Goal: Task Accomplishment & Management: Use online tool/utility

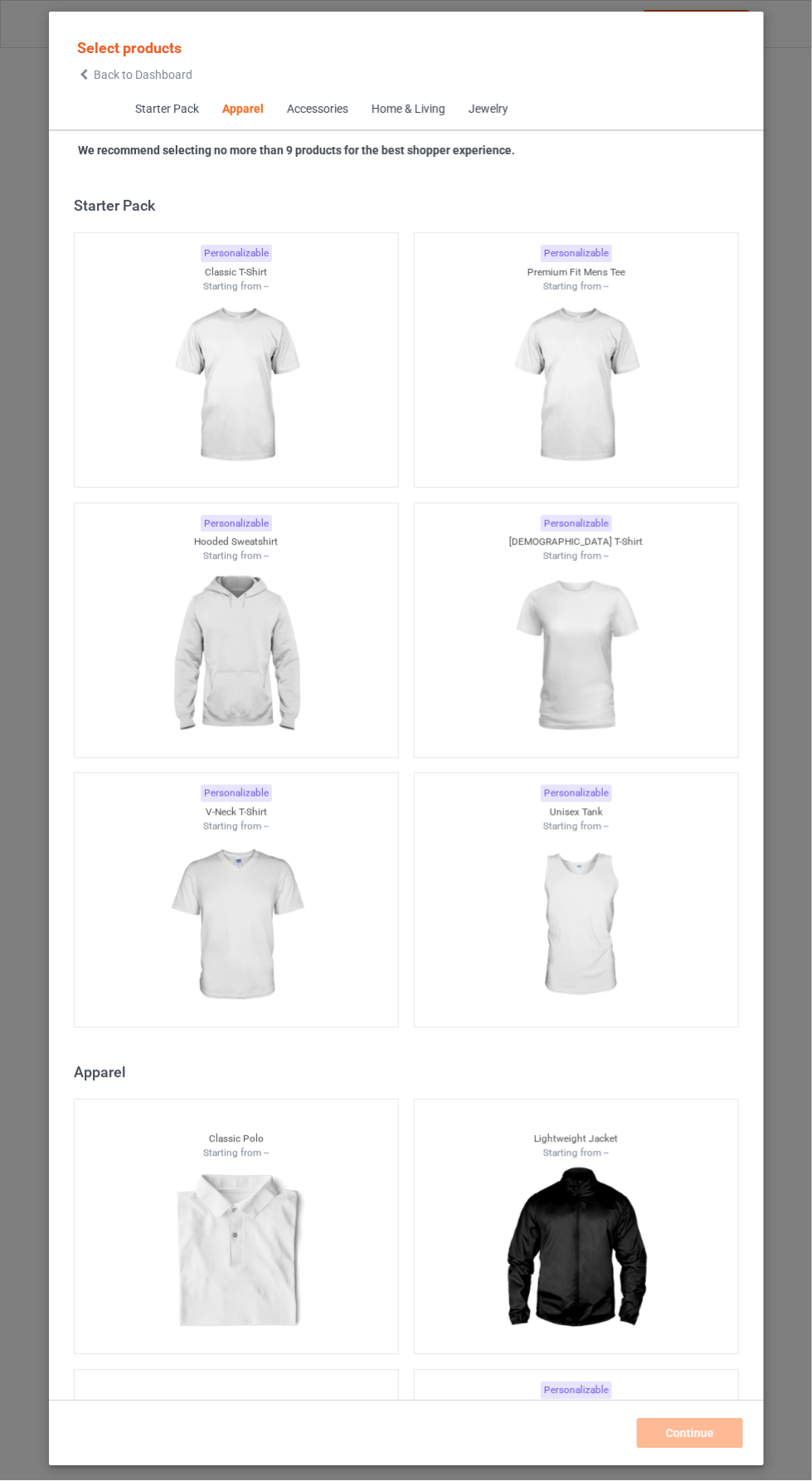
scroll to position [887, 0]
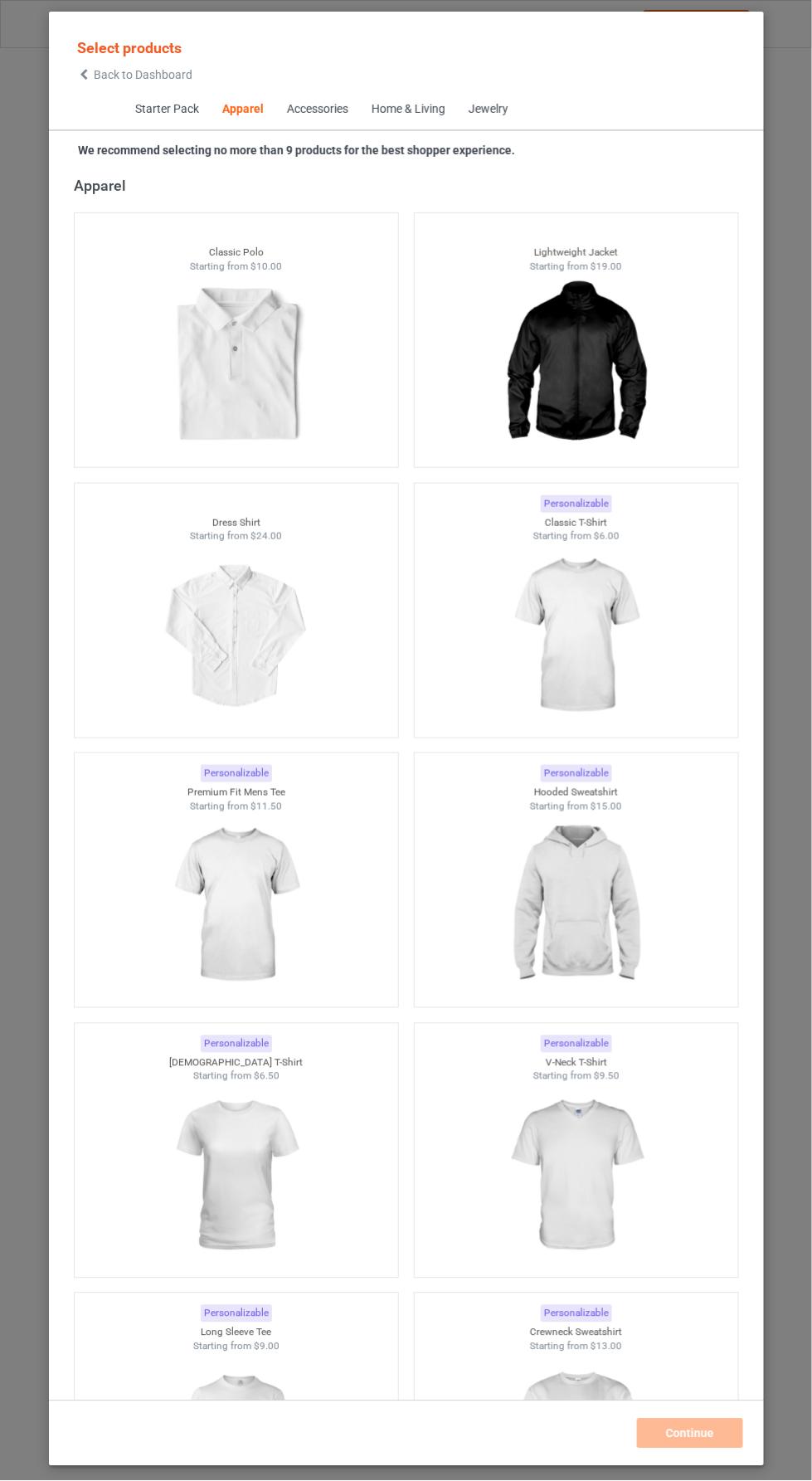
click at [268, 1135] on img at bounding box center [236, 1177] width 148 height 186
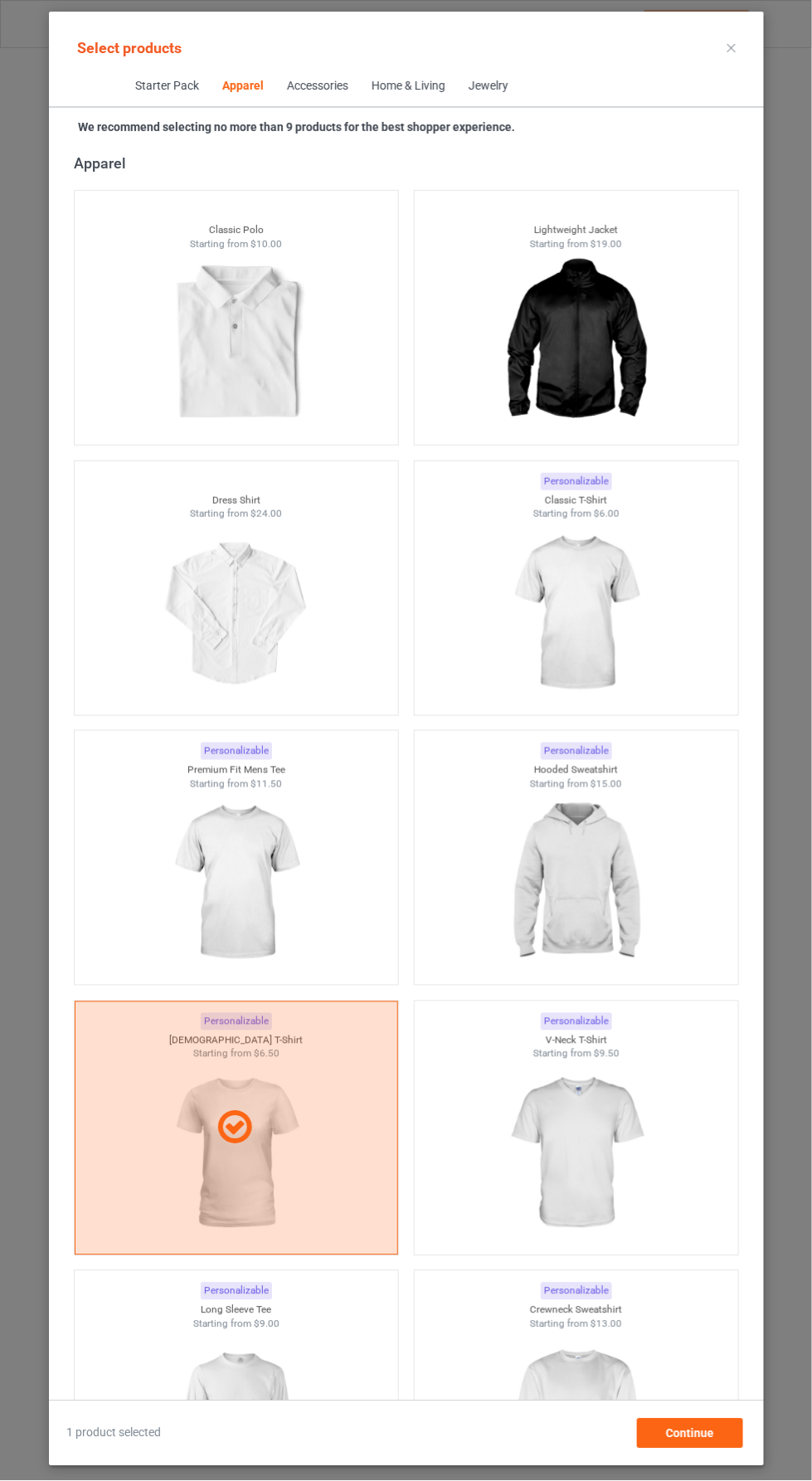
scroll to position [884, 0]
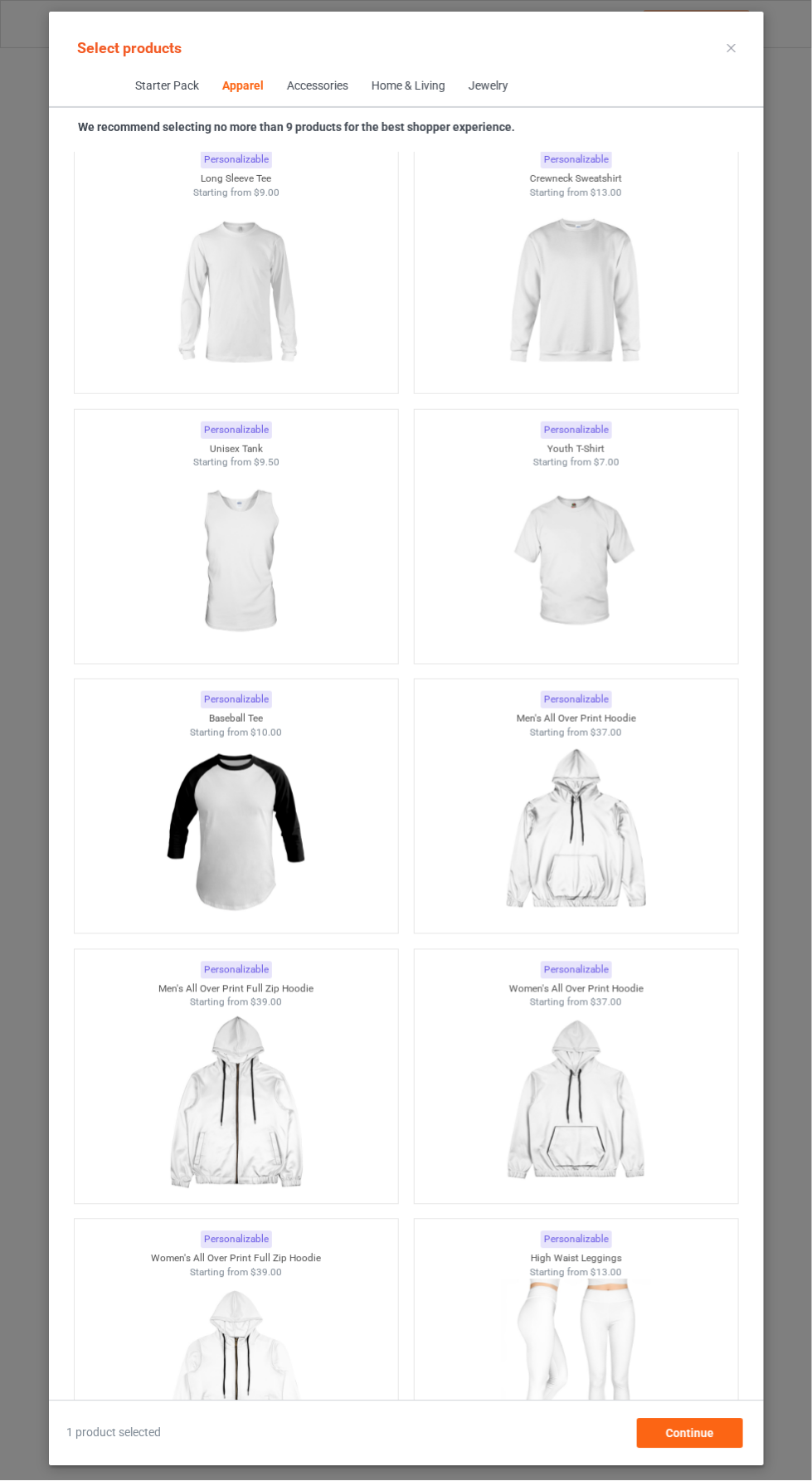
scroll to position [2022, 0]
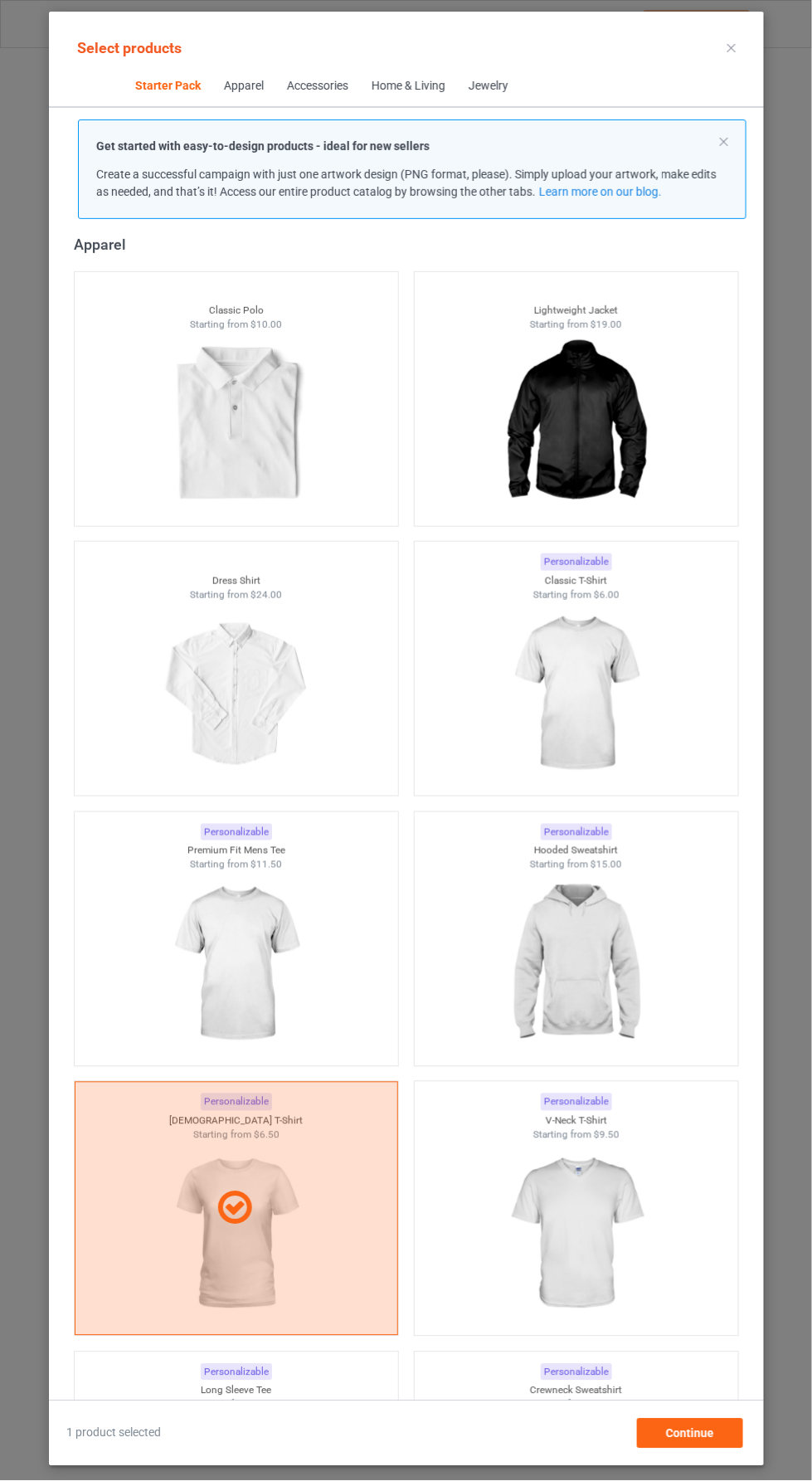
scroll to position [689, 0]
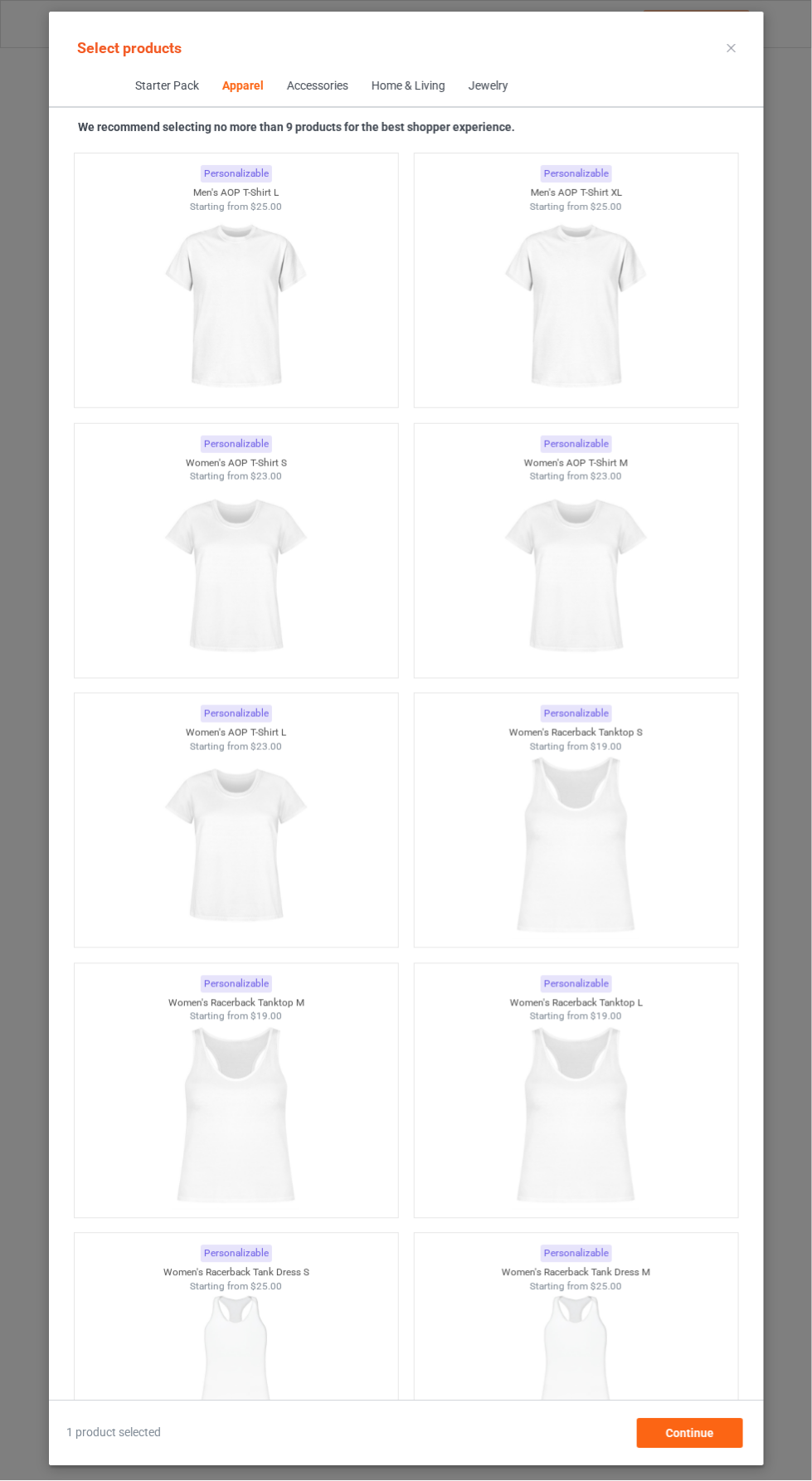
scroll to position [5272, 0]
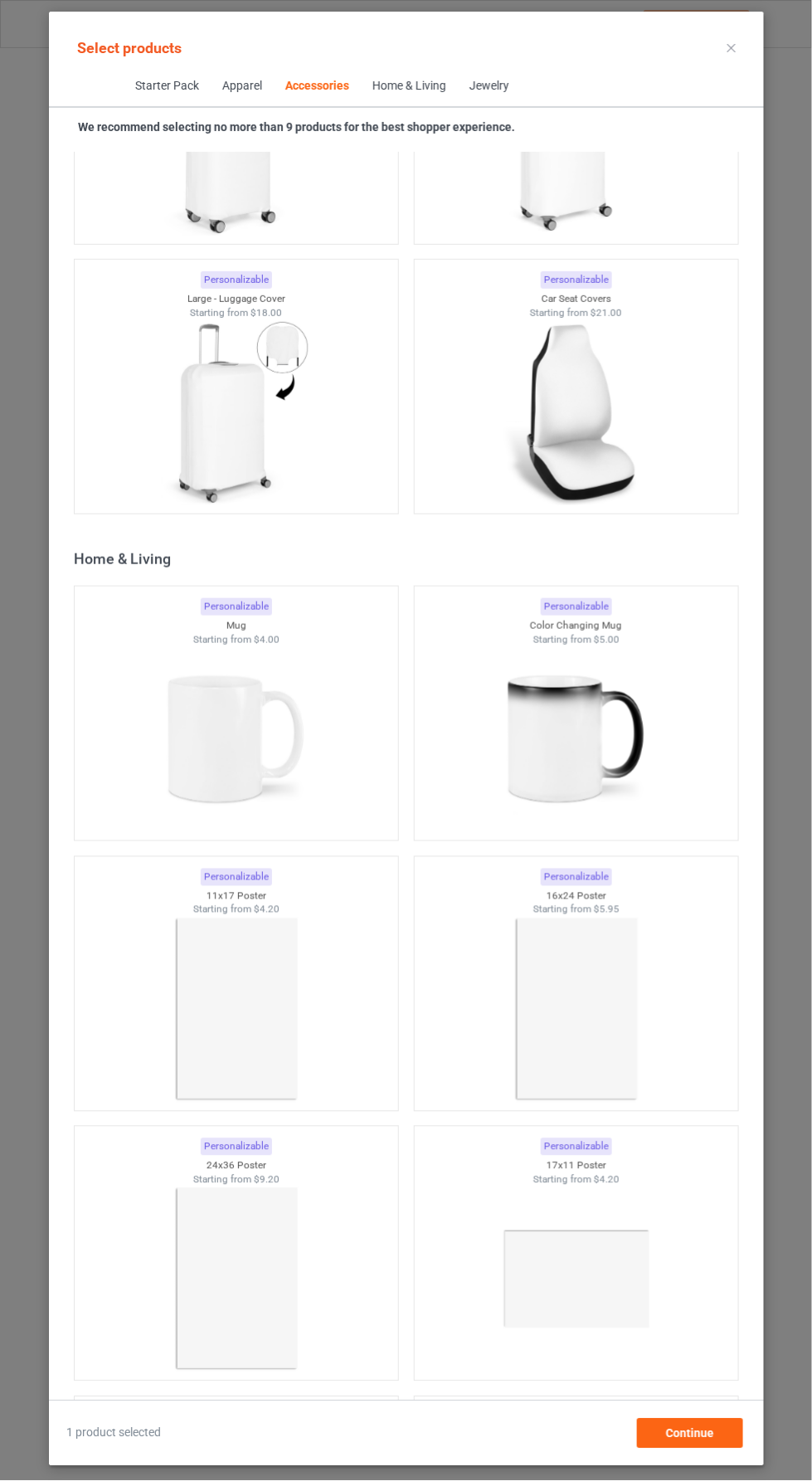
scroll to position [14106, 0]
click at [306, 729] on img at bounding box center [236, 740] width 148 height 186
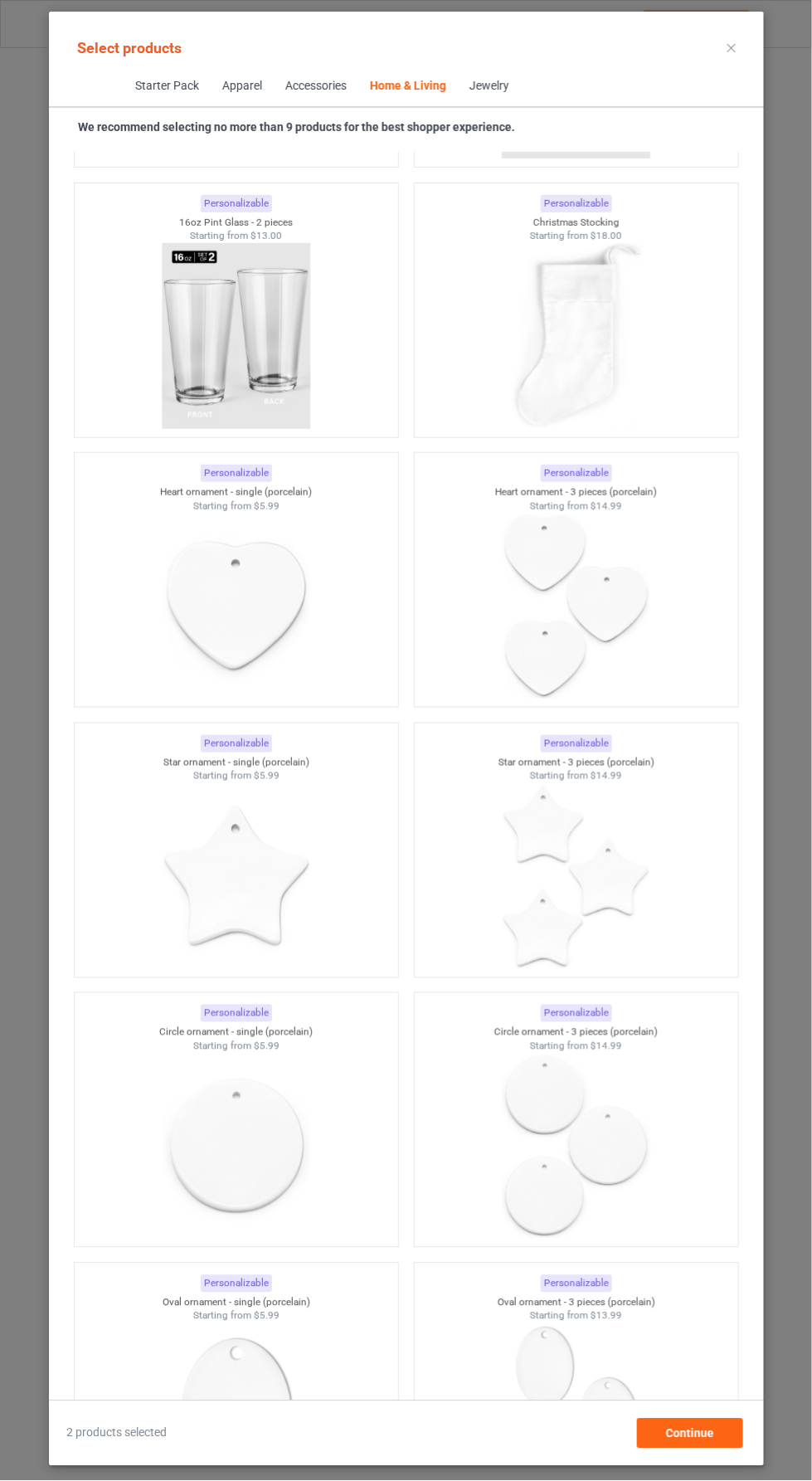
scroll to position [24503, 0]
click at [292, 592] on img at bounding box center [236, 603] width 148 height 186
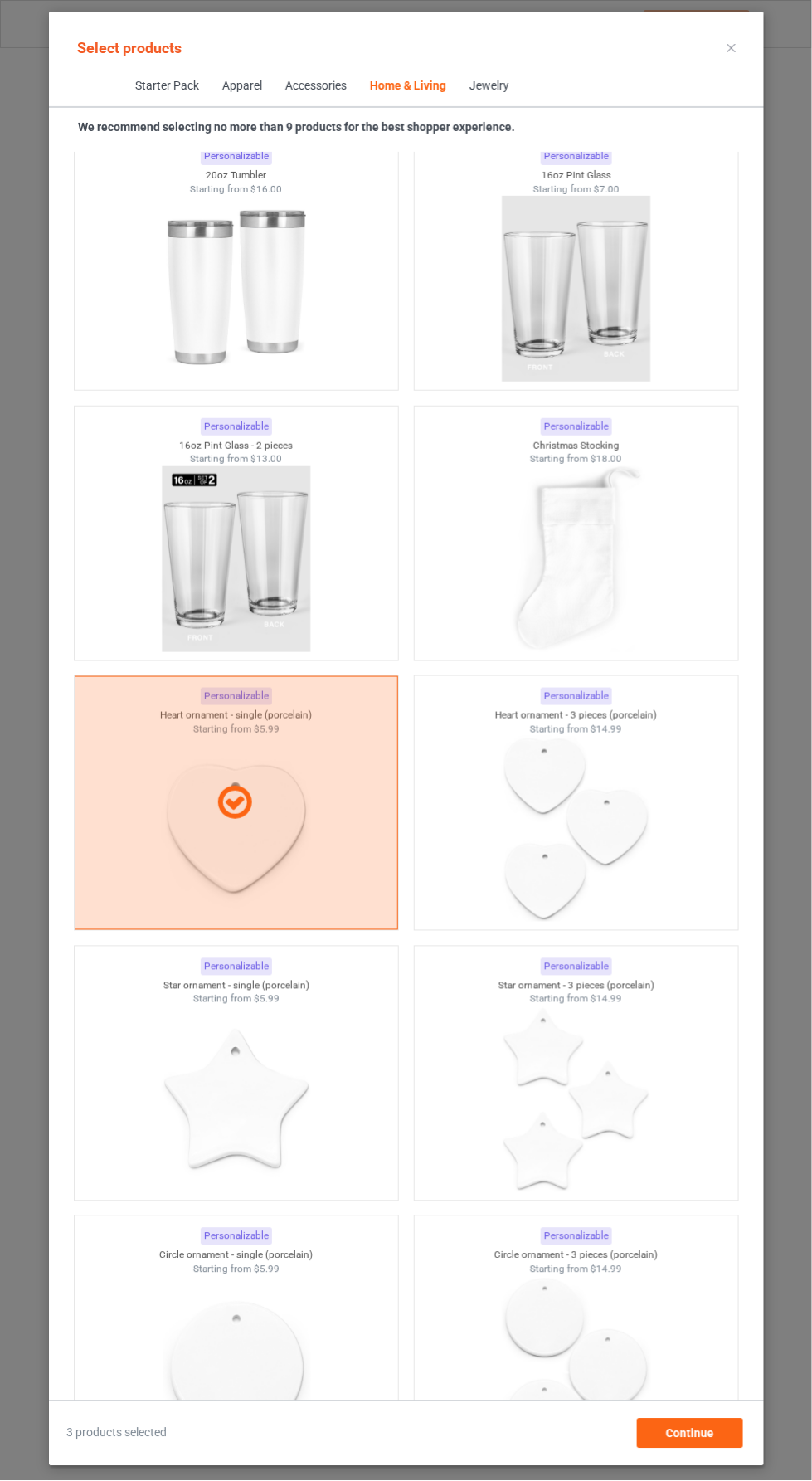
scroll to position [24275, 0]
click at [713, 1441] on span "Continue" at bounding box center [689, 1433] width 48 height 13
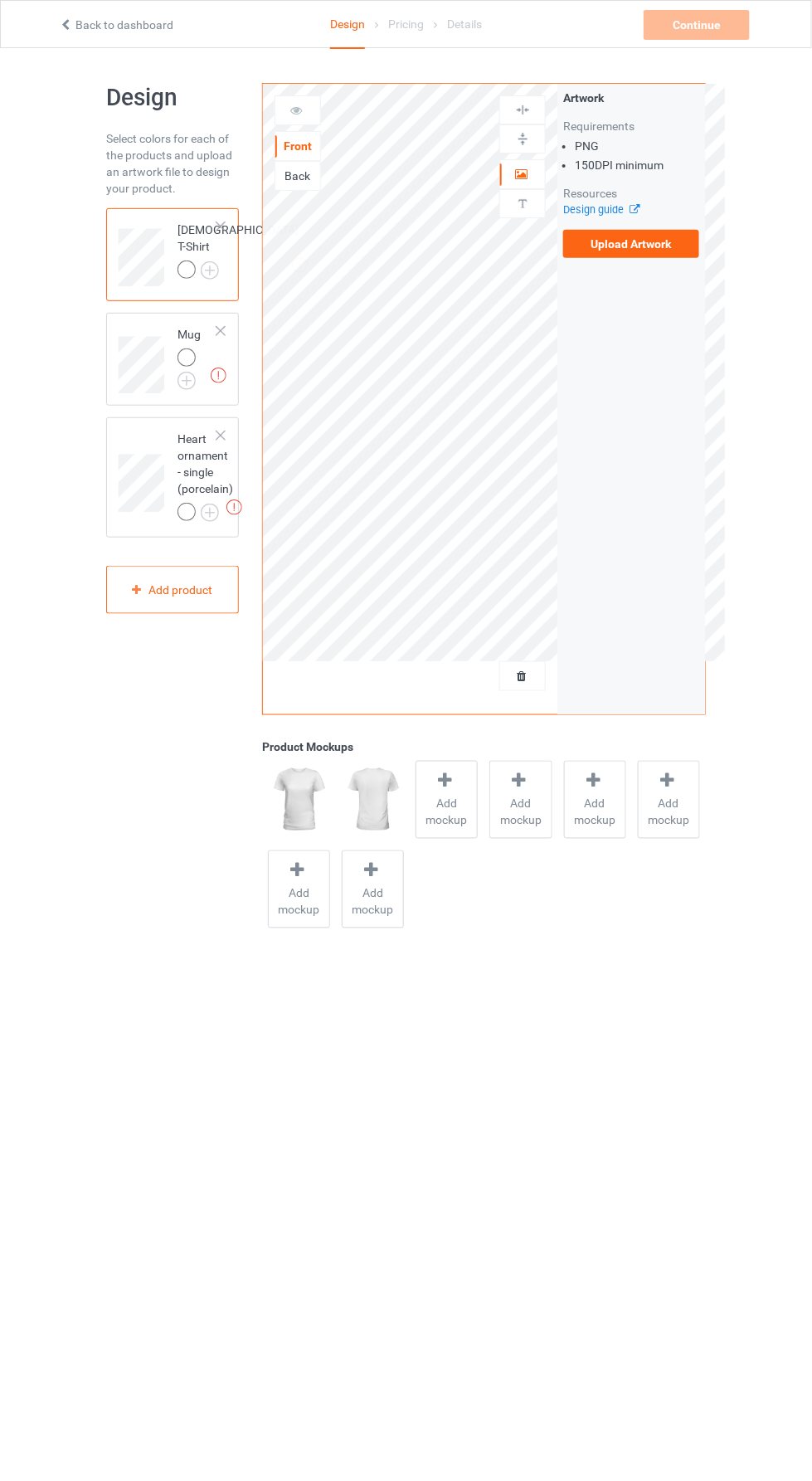
click at [682, 246] on label "Upload Artwork" at bounding box center [631, 244] width 136 height 28
click at [0, 0] on input "Upload Artwork" at bounding box center [0, 0] width 0 height 0
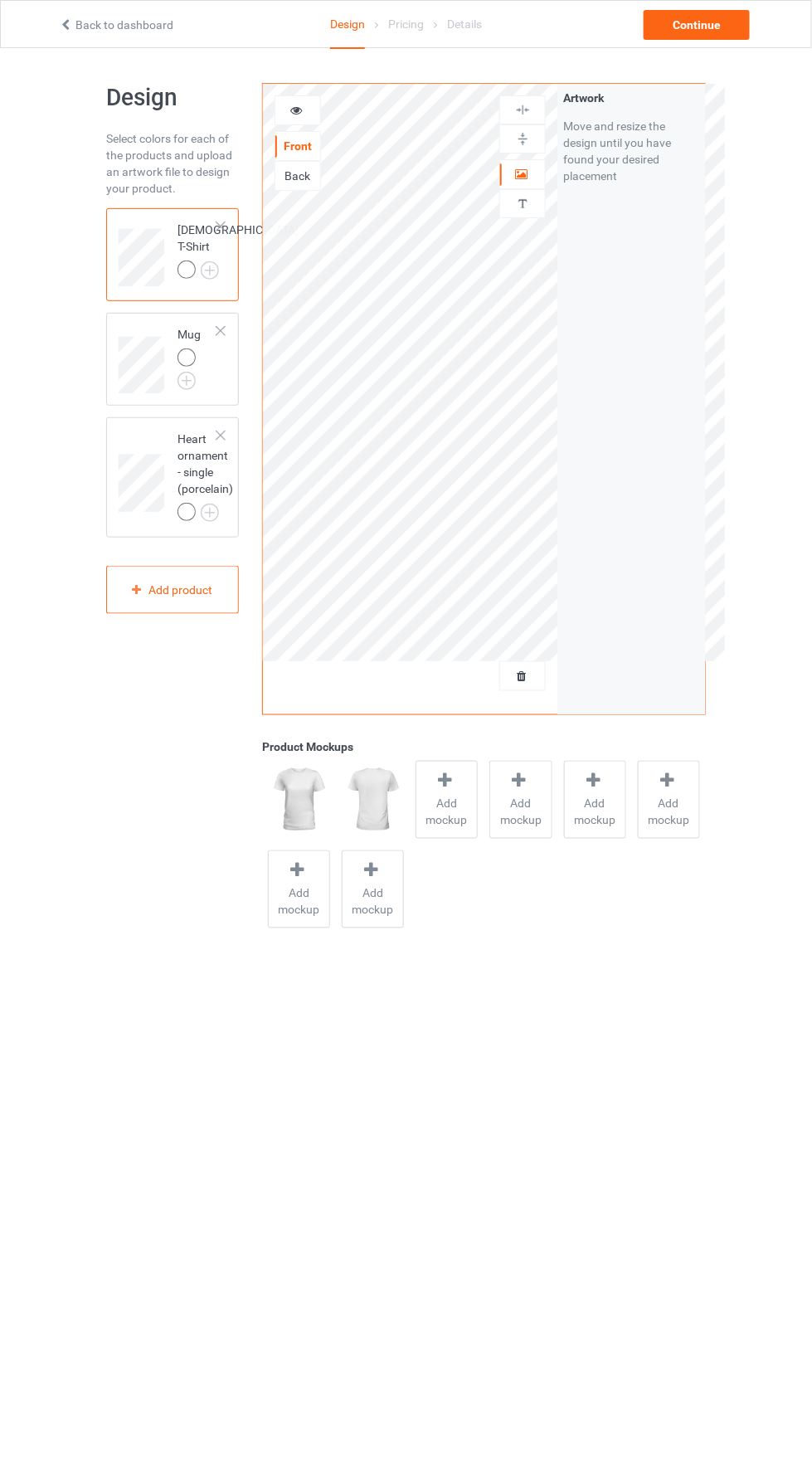
click at [462, 790] on div "Add mockup" at bounding box center [446, 800] width 62 height 78
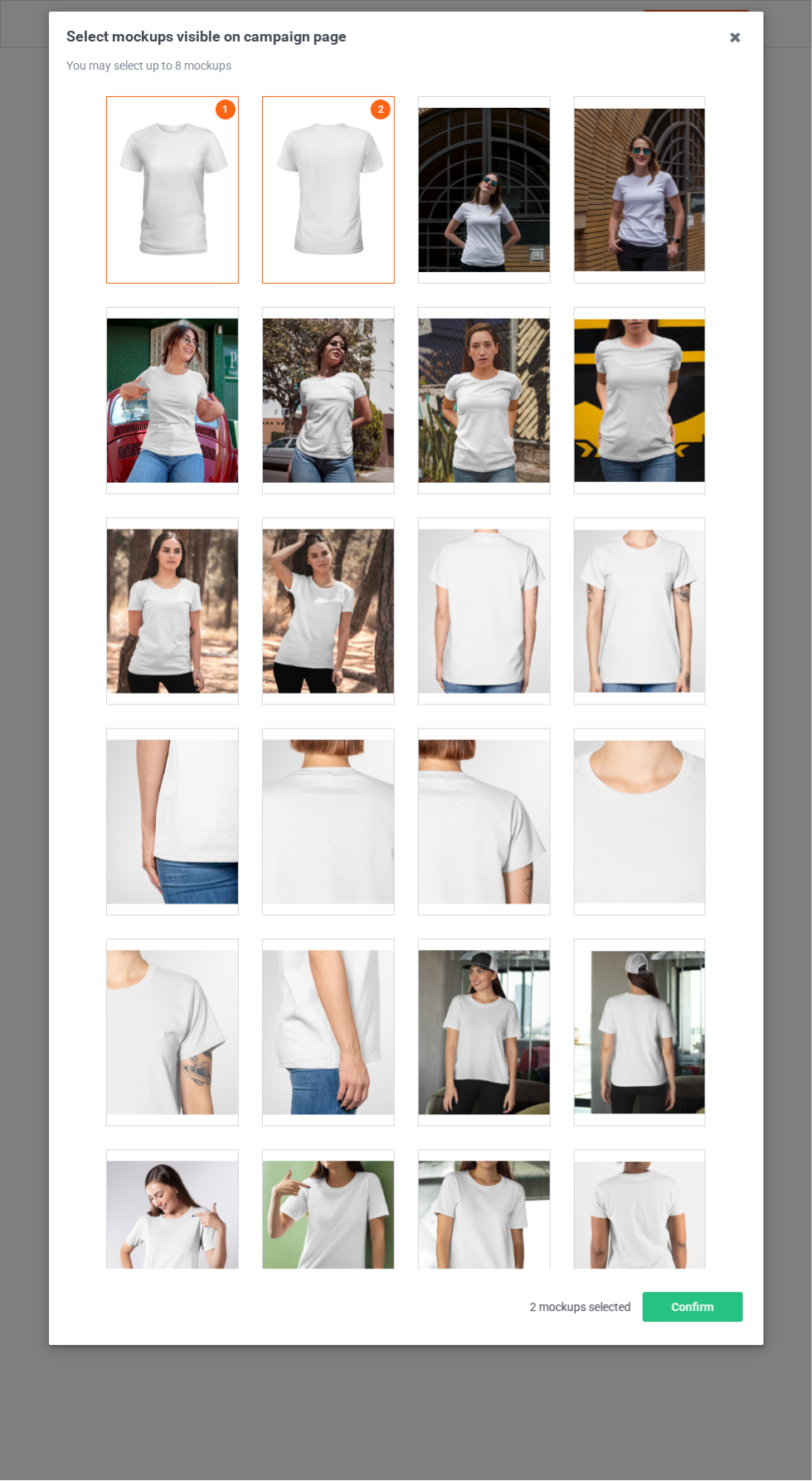
click at [655, 410] on div at bounding box center [639, 401] width 131 height 186
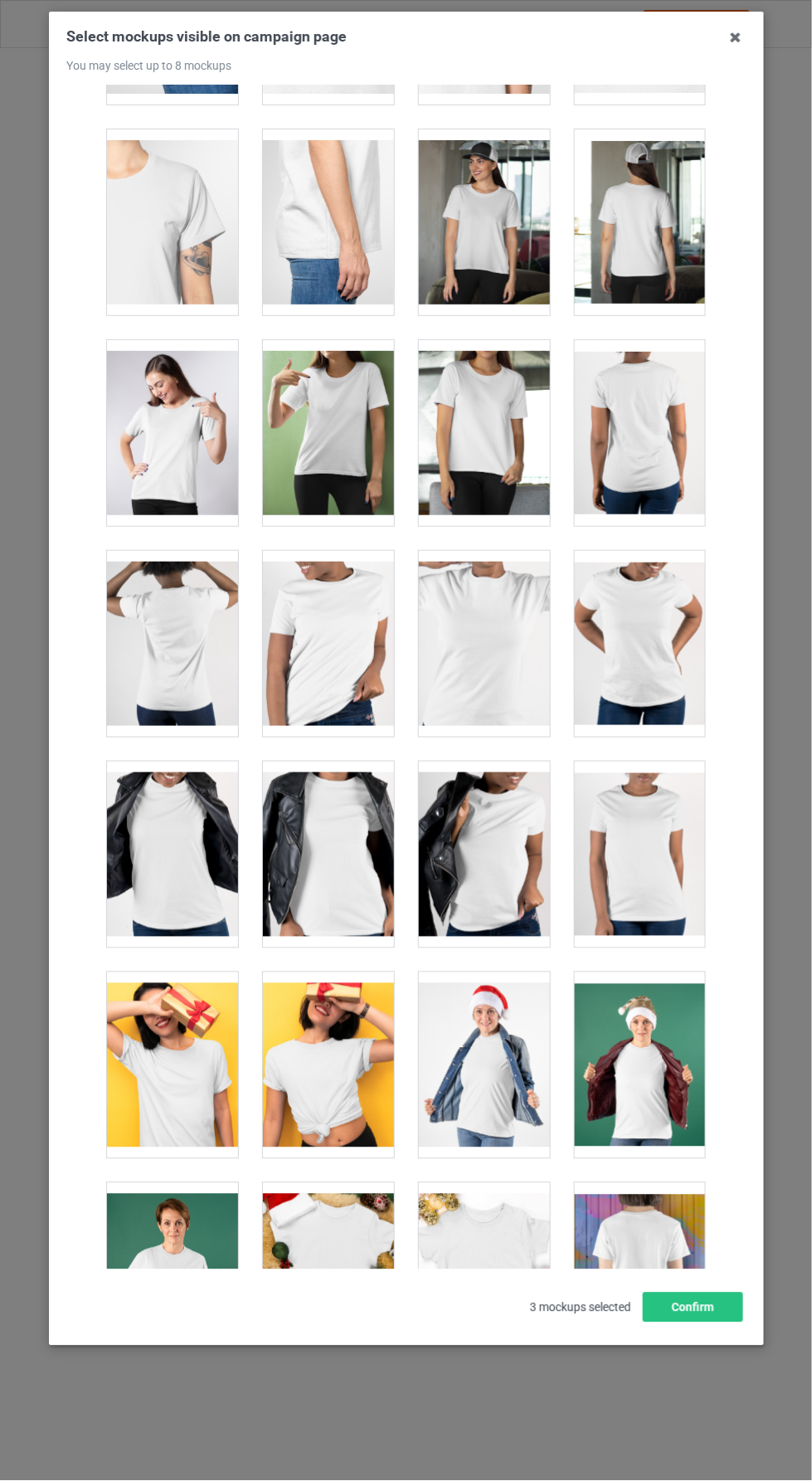
scroll to position [809, 0]
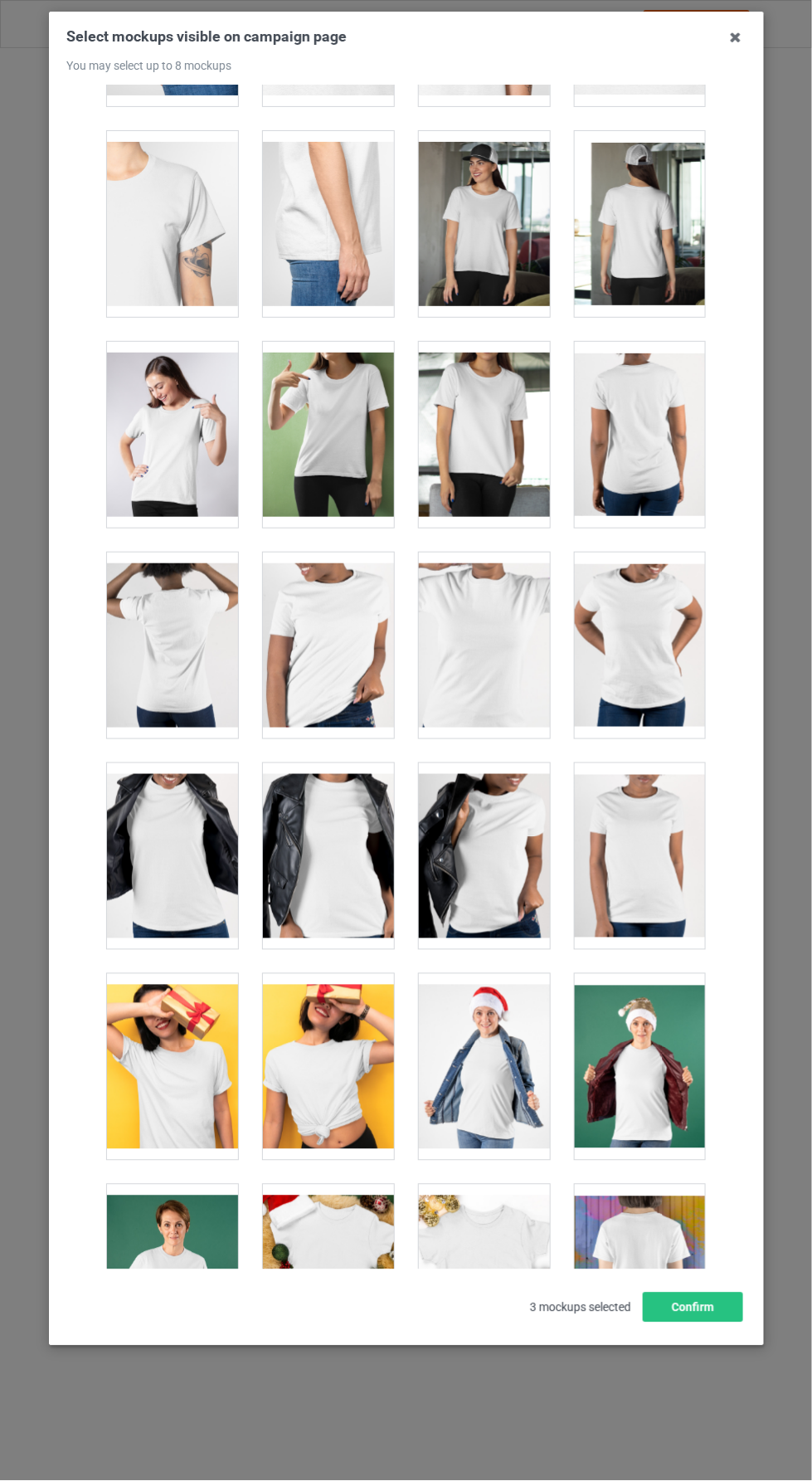
click at [509, 450] on div at bounding box center [483, 435] width 131 height 186
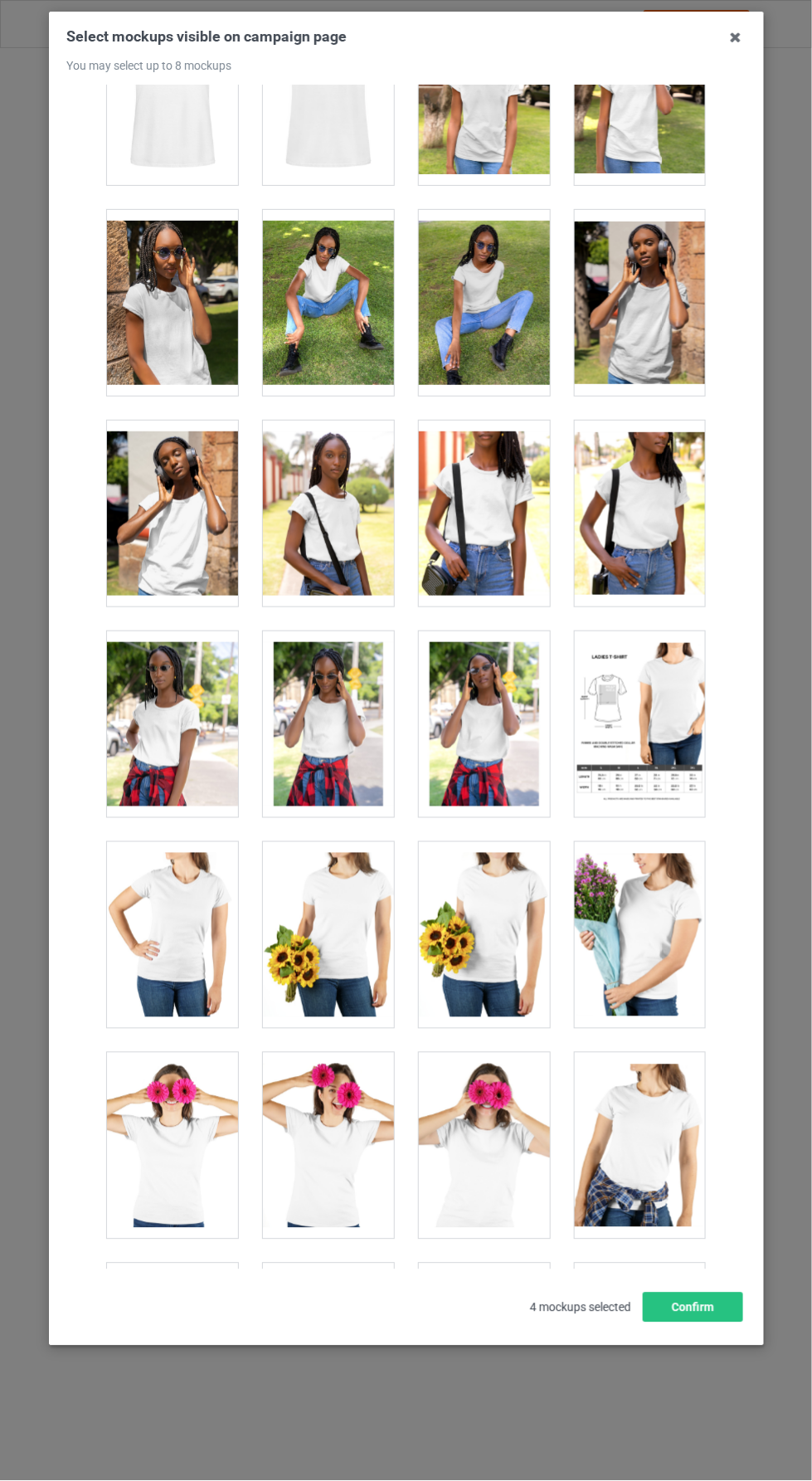
scroll to position [3350, 0]
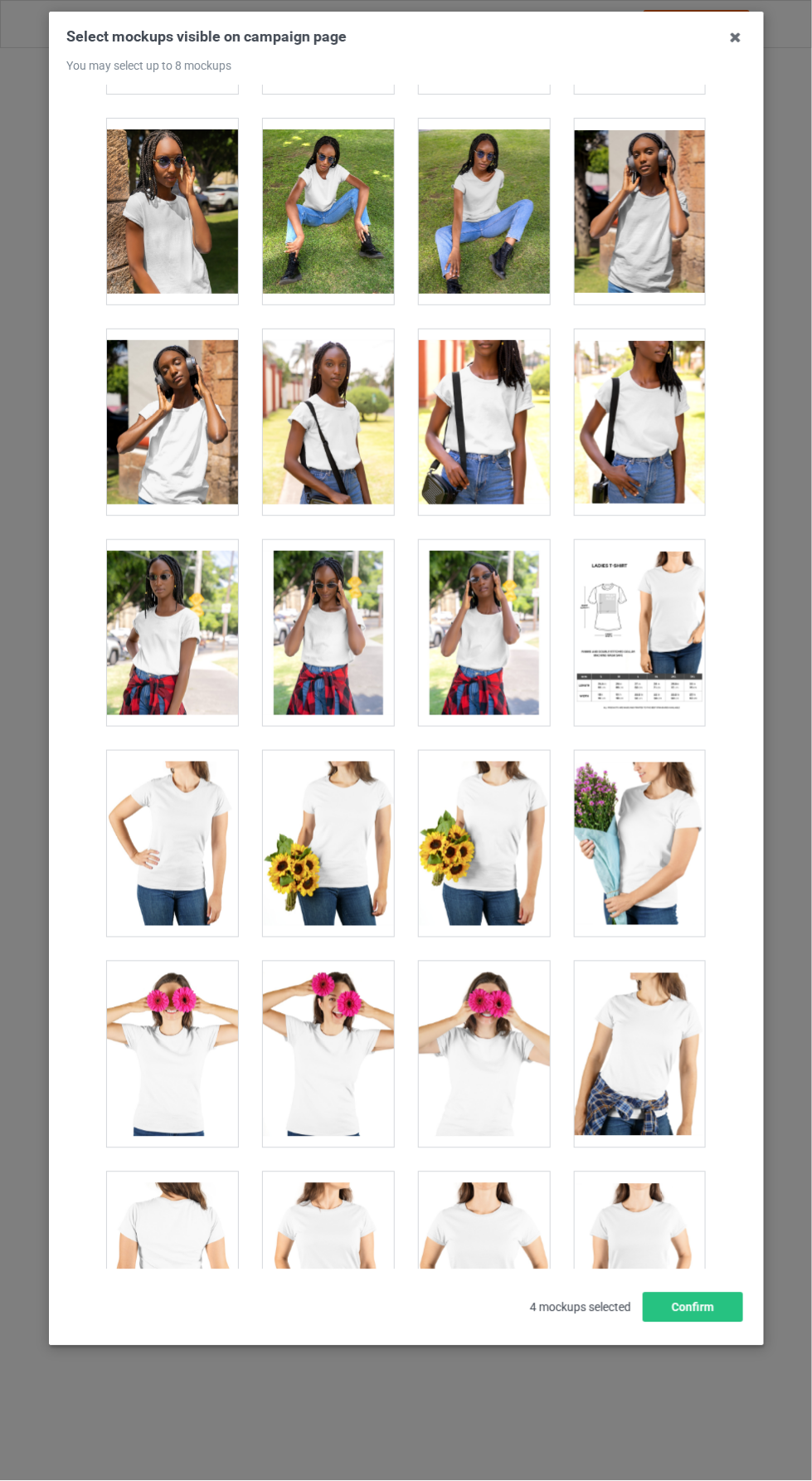
click at [666, 1049] on div at bounding box center [639, 1055] width 131 height 186
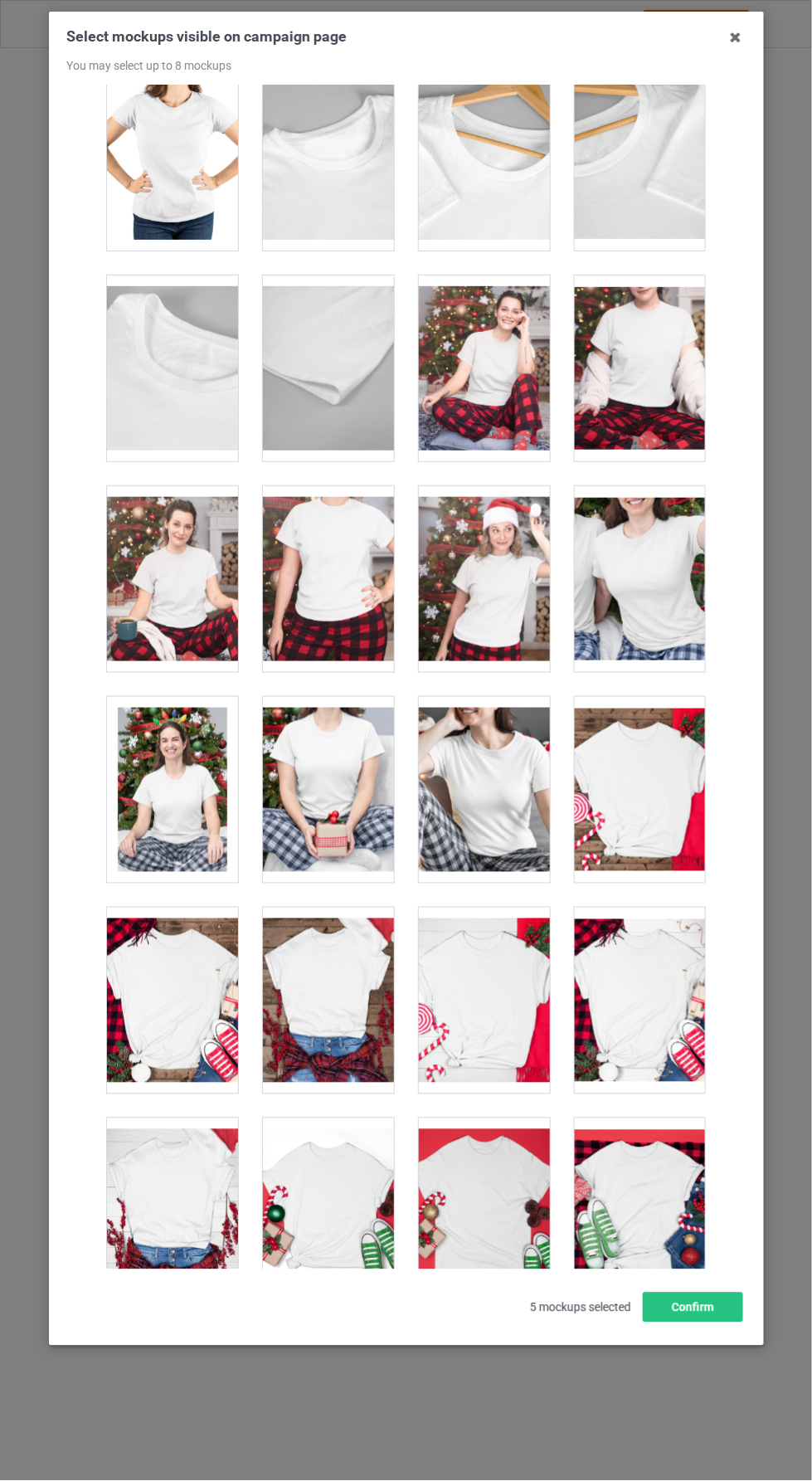
scroll to position [4668, 0]
click at [650, 554] on div at bounding box center [639, 580] width 131 height 186
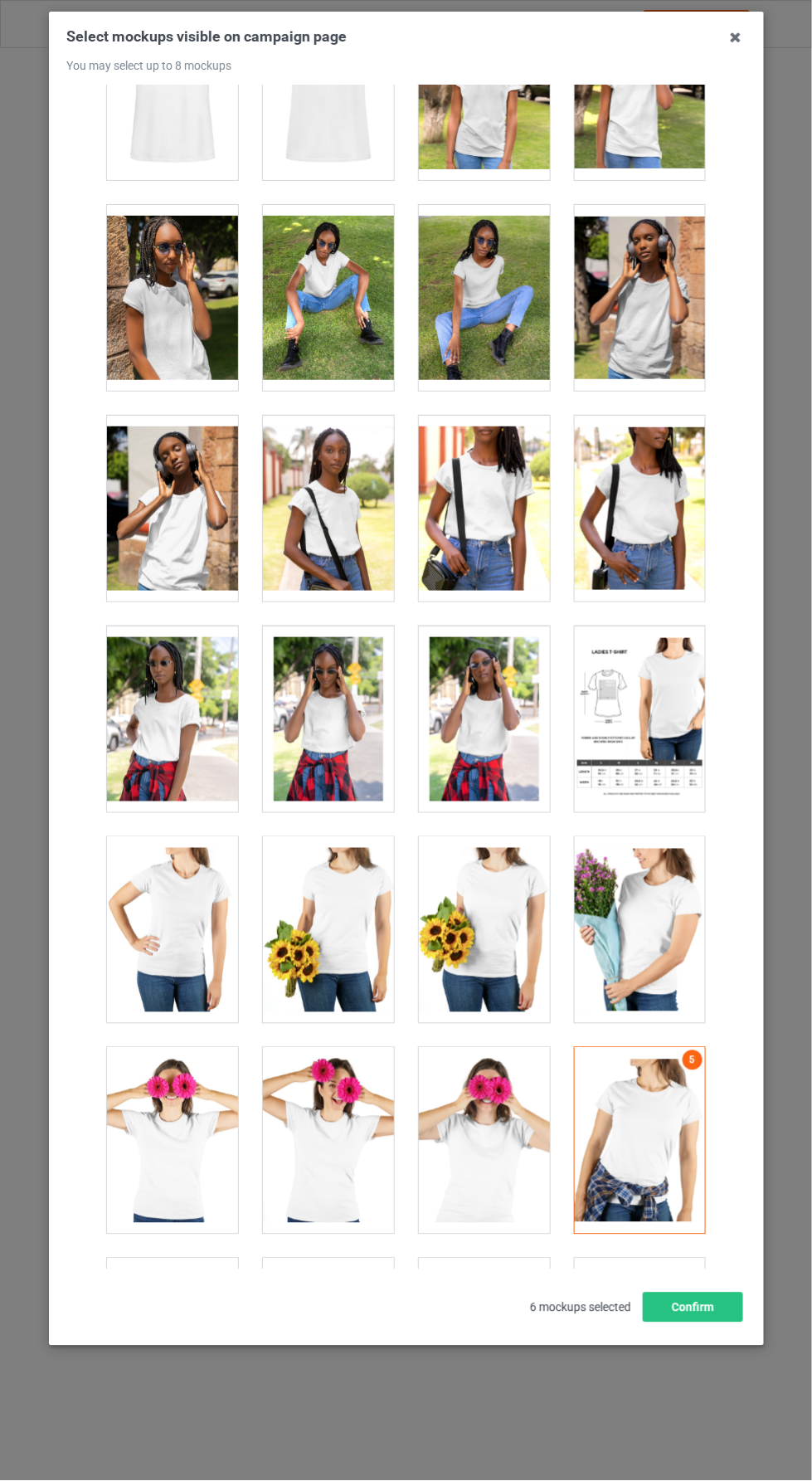
scroll to position [3232, 0]
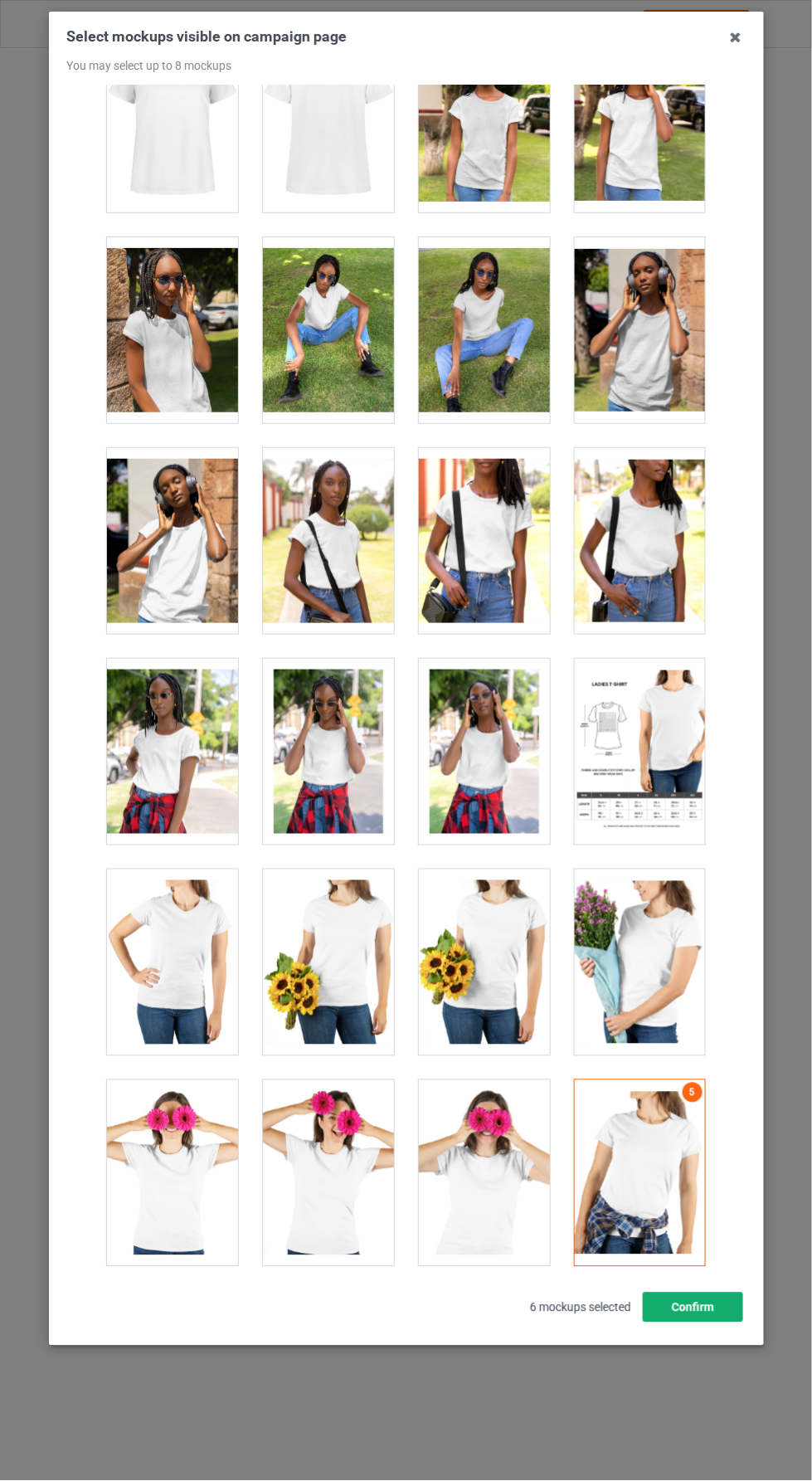
click at [718, 1322] on button "Confirm" at bounding box center [692, 1308] width 100 height 30
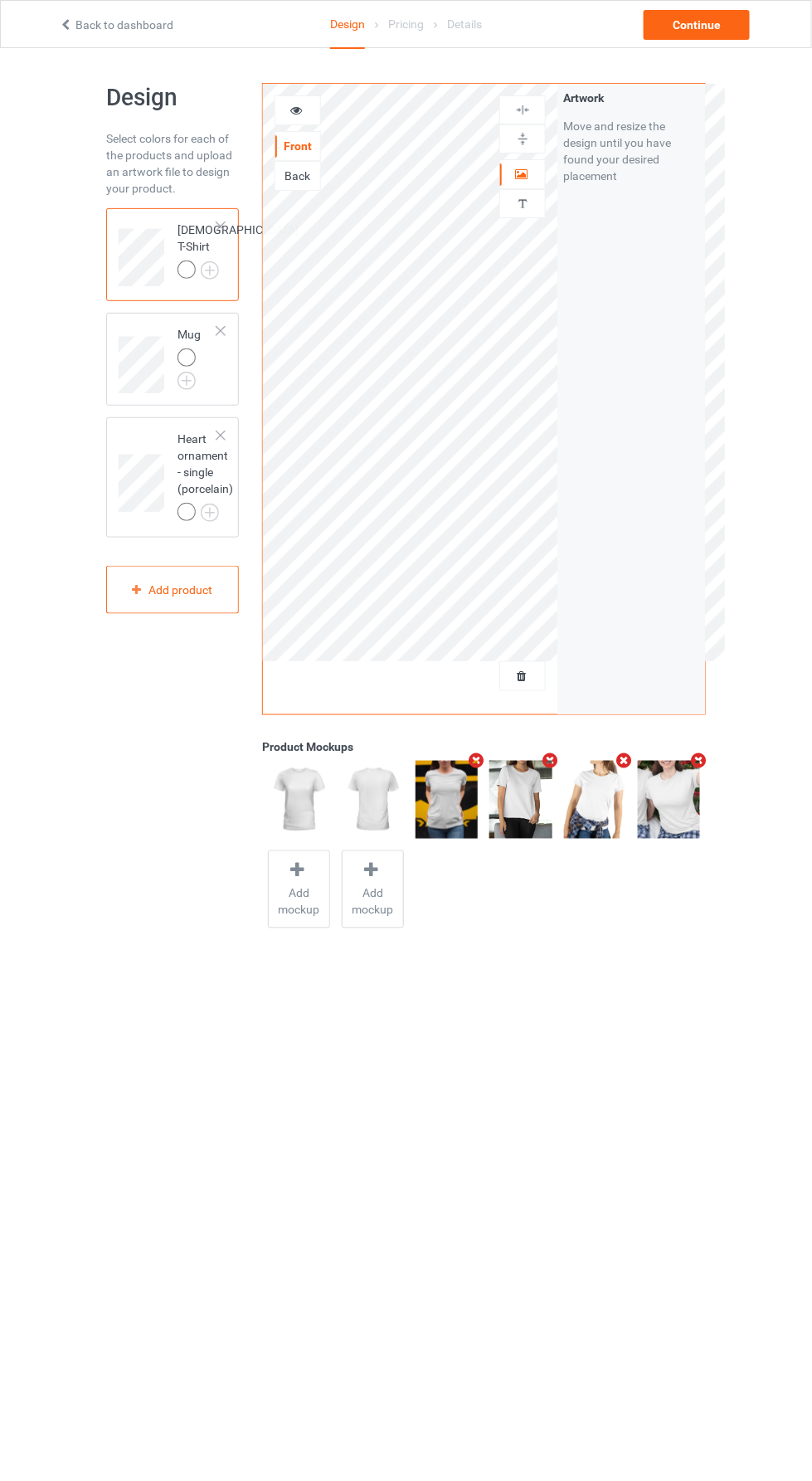
click at [0, 0] on img at bounding box center [0, 0] width 0 height 0
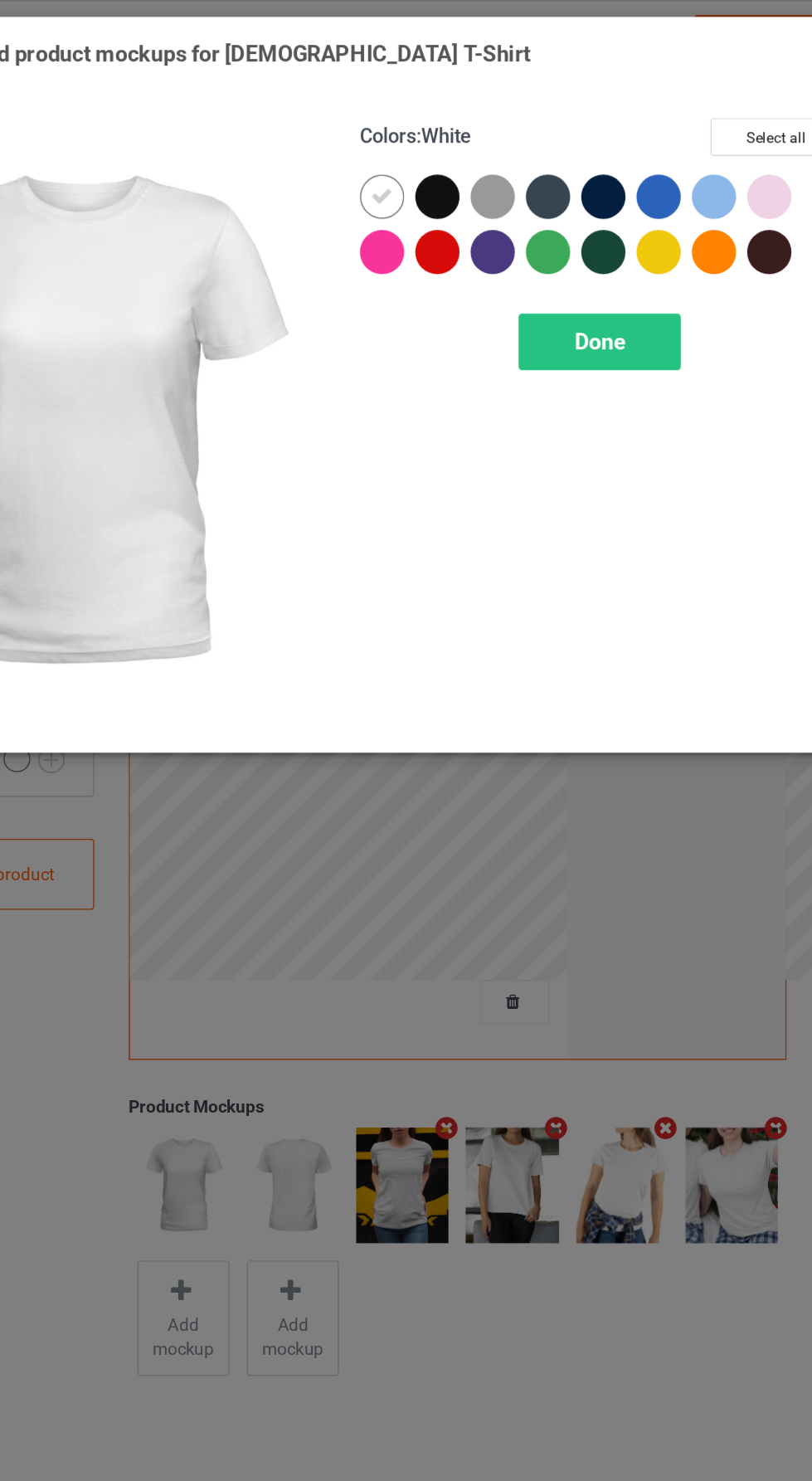
click at [660, 129] on div at bounding box center [655, 132] width 30 height 30
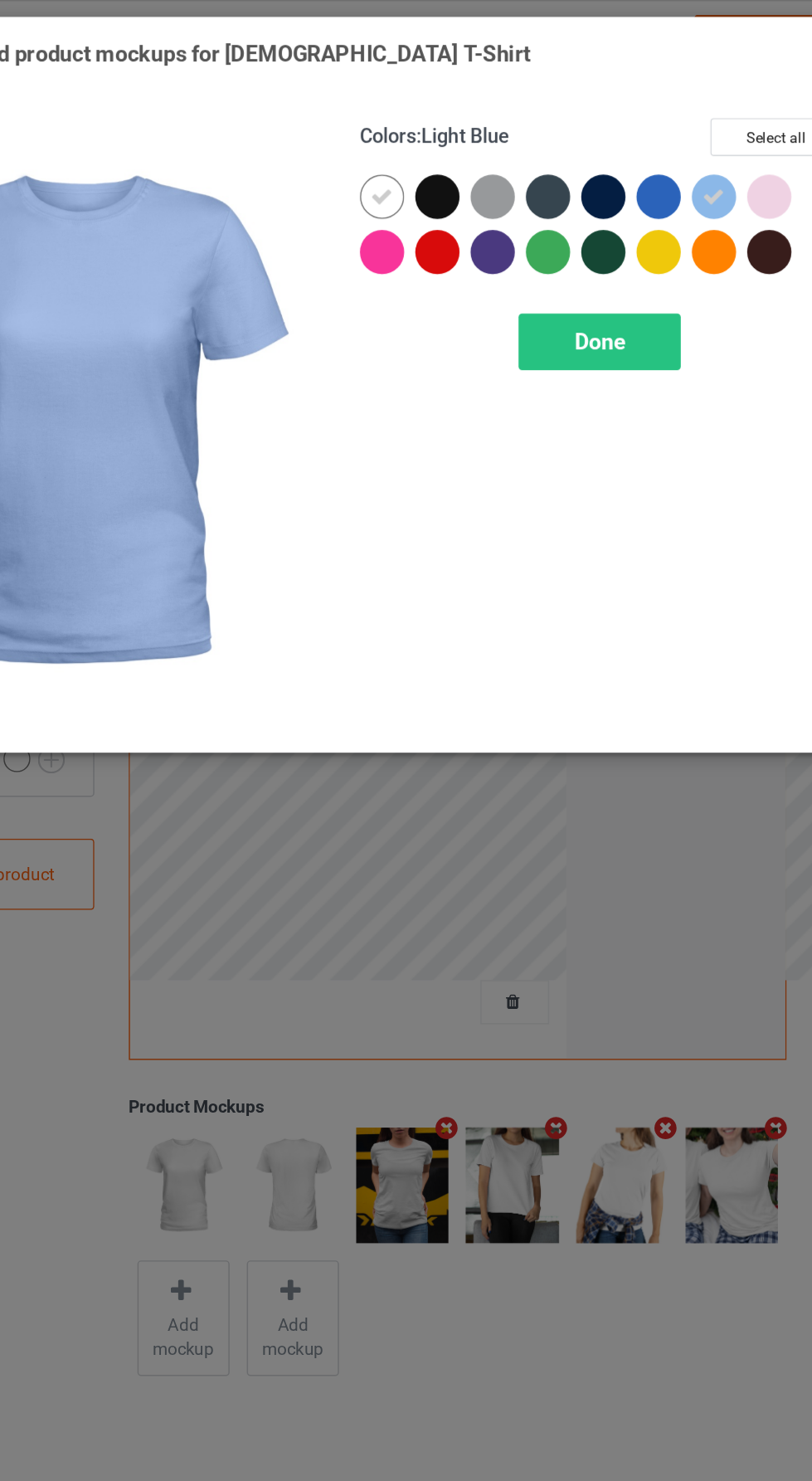
click at [697, 131] on div at bounding box center [693, 132] width 30 height 30
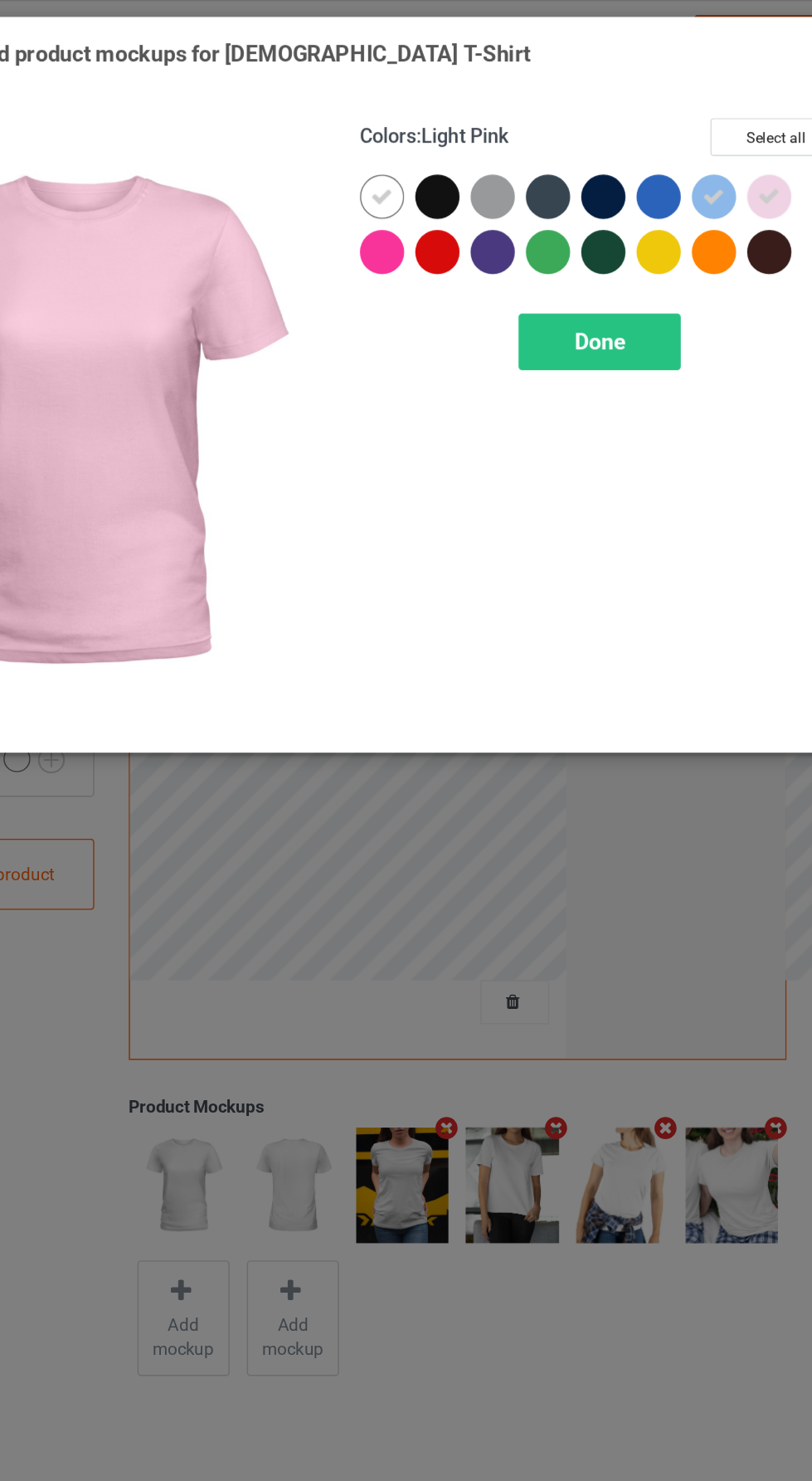
click at [514, 128] on div at bounding box center [506, 132] width 30 height 30
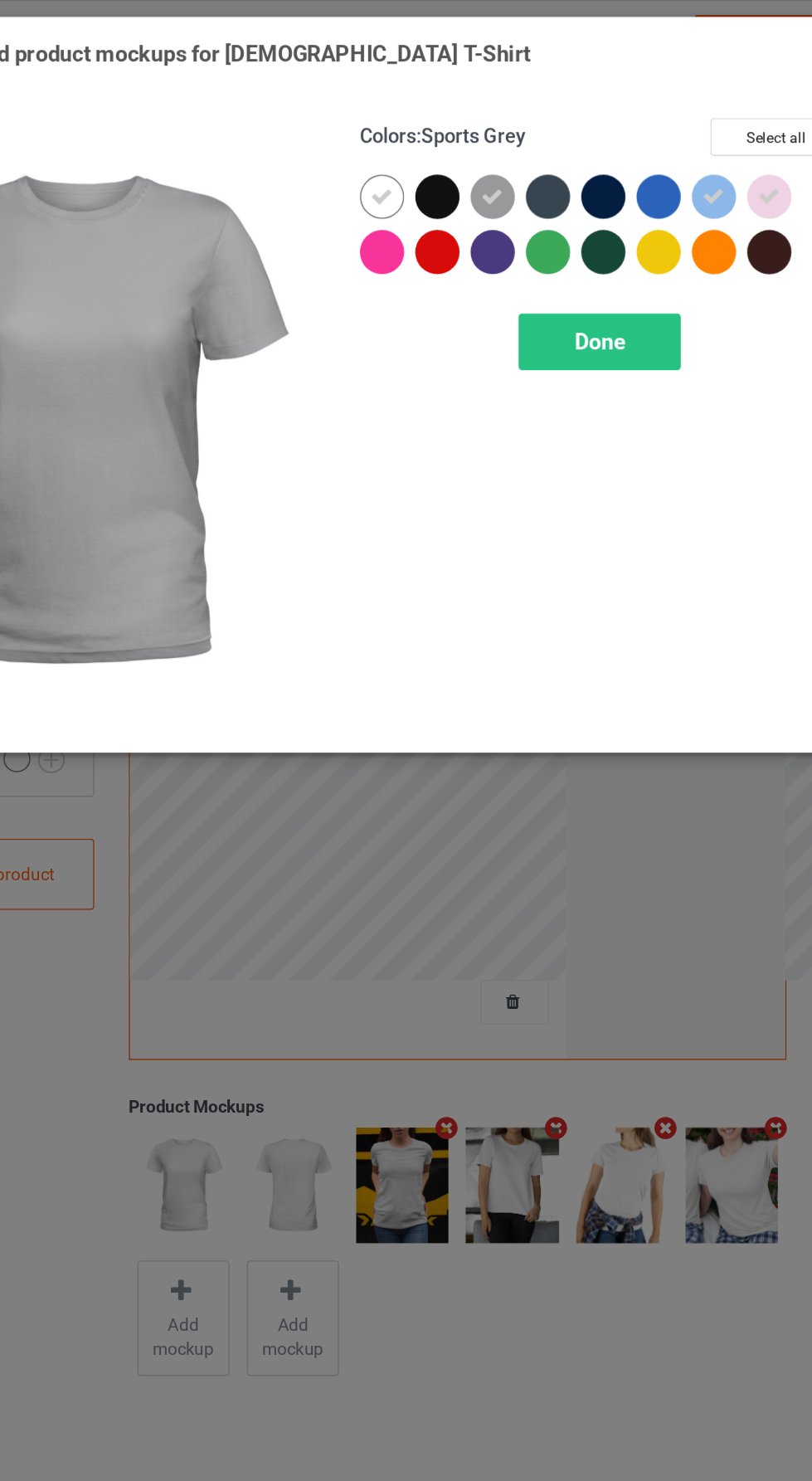
click at [704, 132] on div at bounding box center [693, 132] width 30 height 30
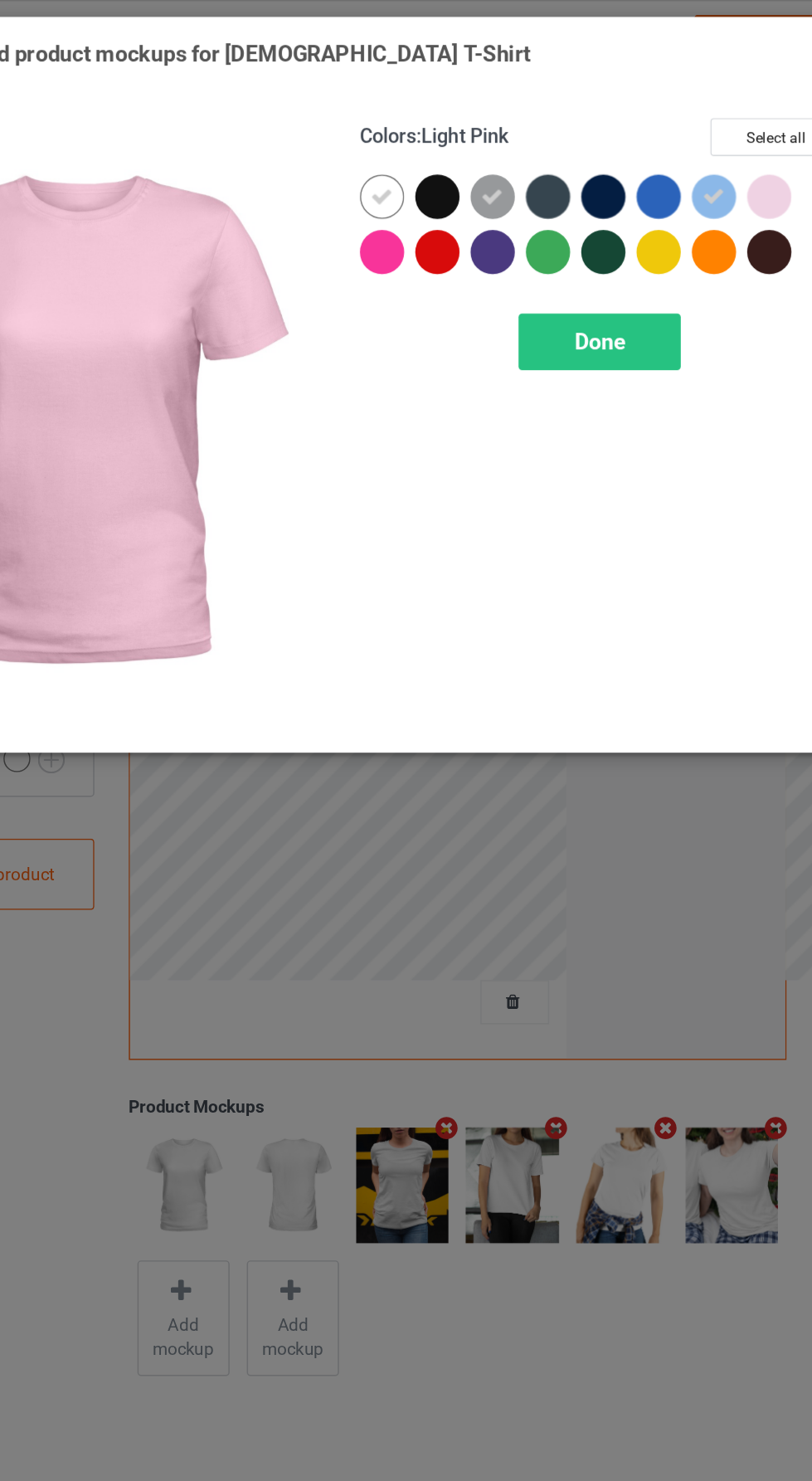
click at [507, 127] on icon at bounding box center [507, 133] width 15 height 15
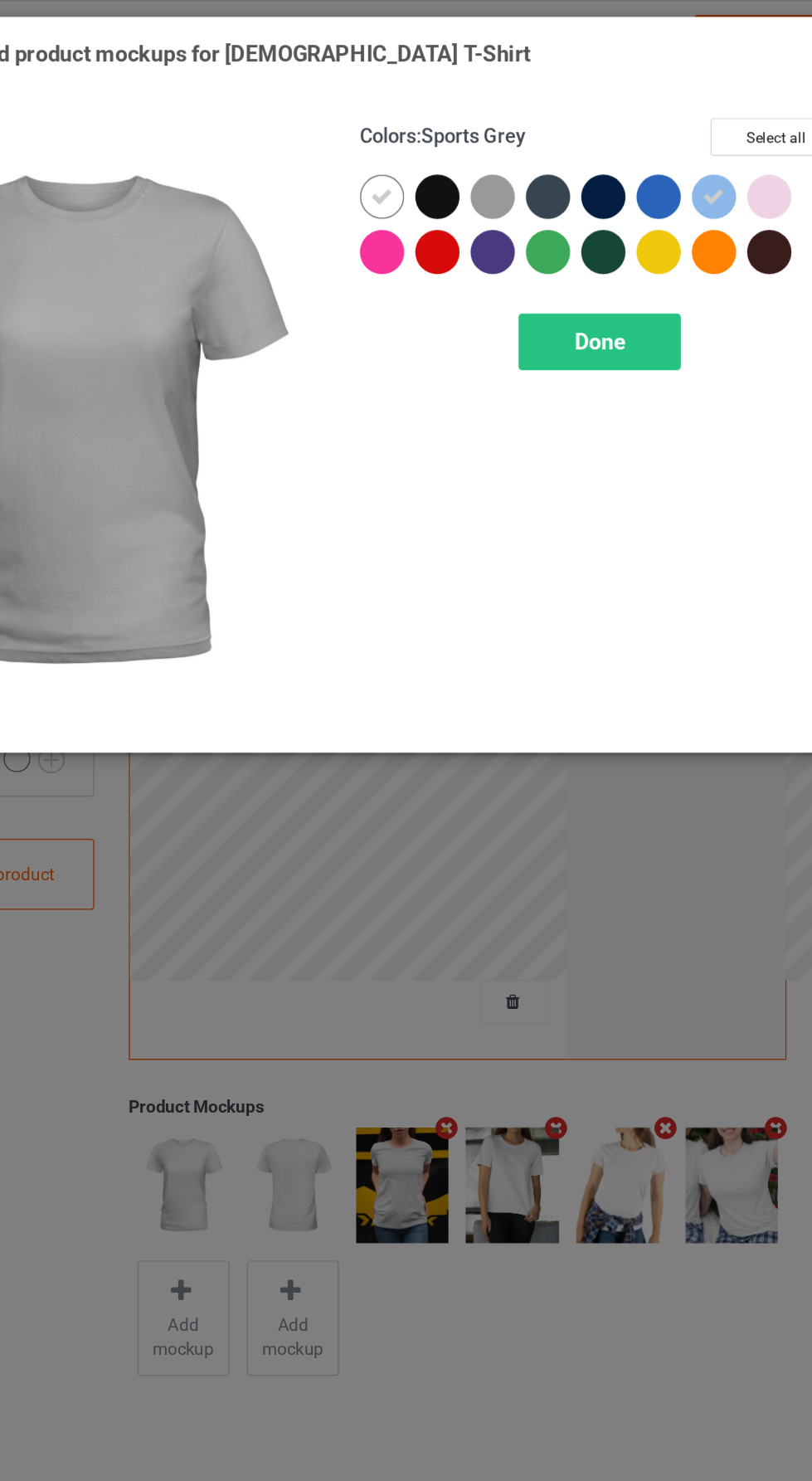
click at [624, 129] on div at bounding box center [619, 132] width 30 height 30
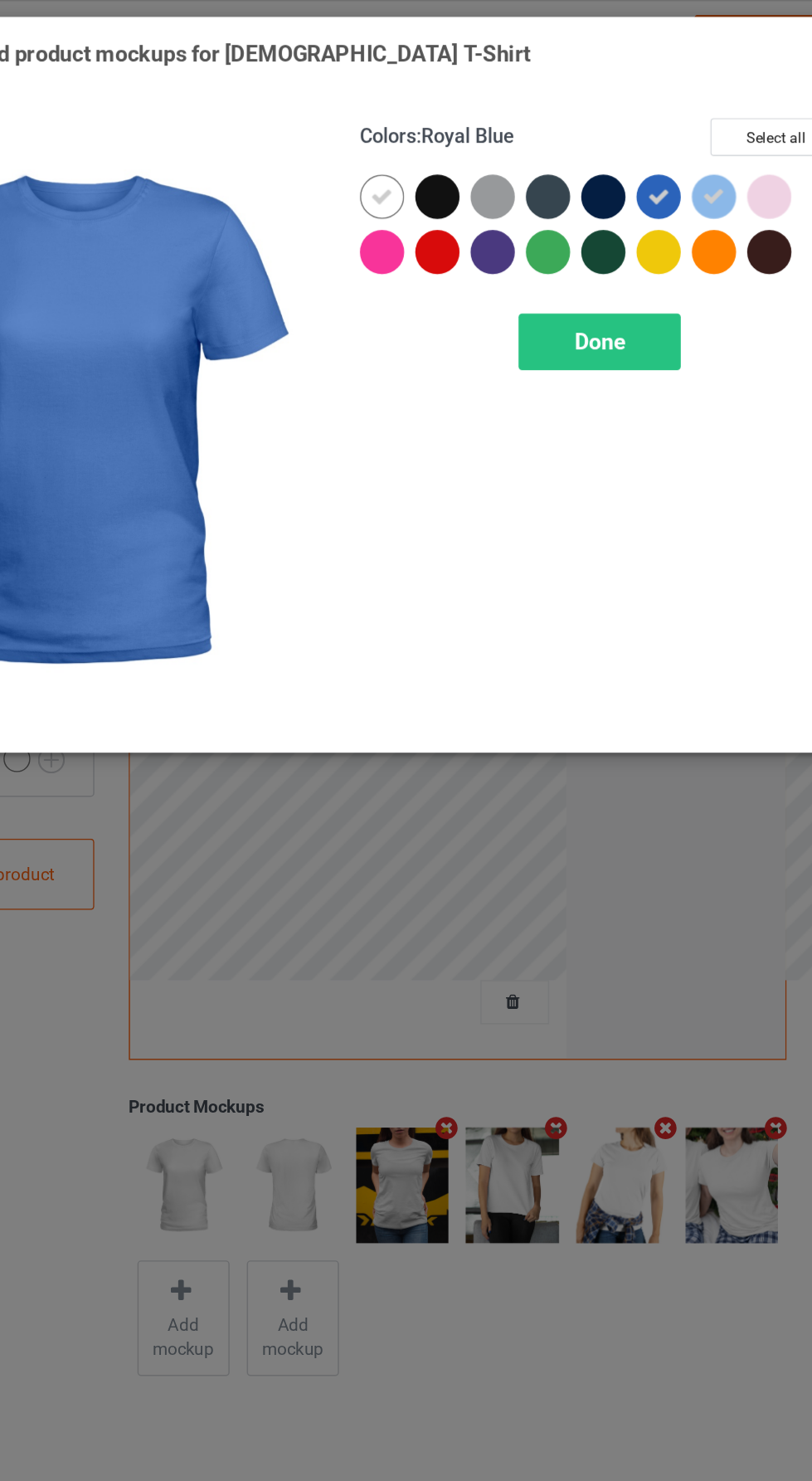
click at [616, 225] on div "Done" at bounding box center [579, 231] width 109 height 39
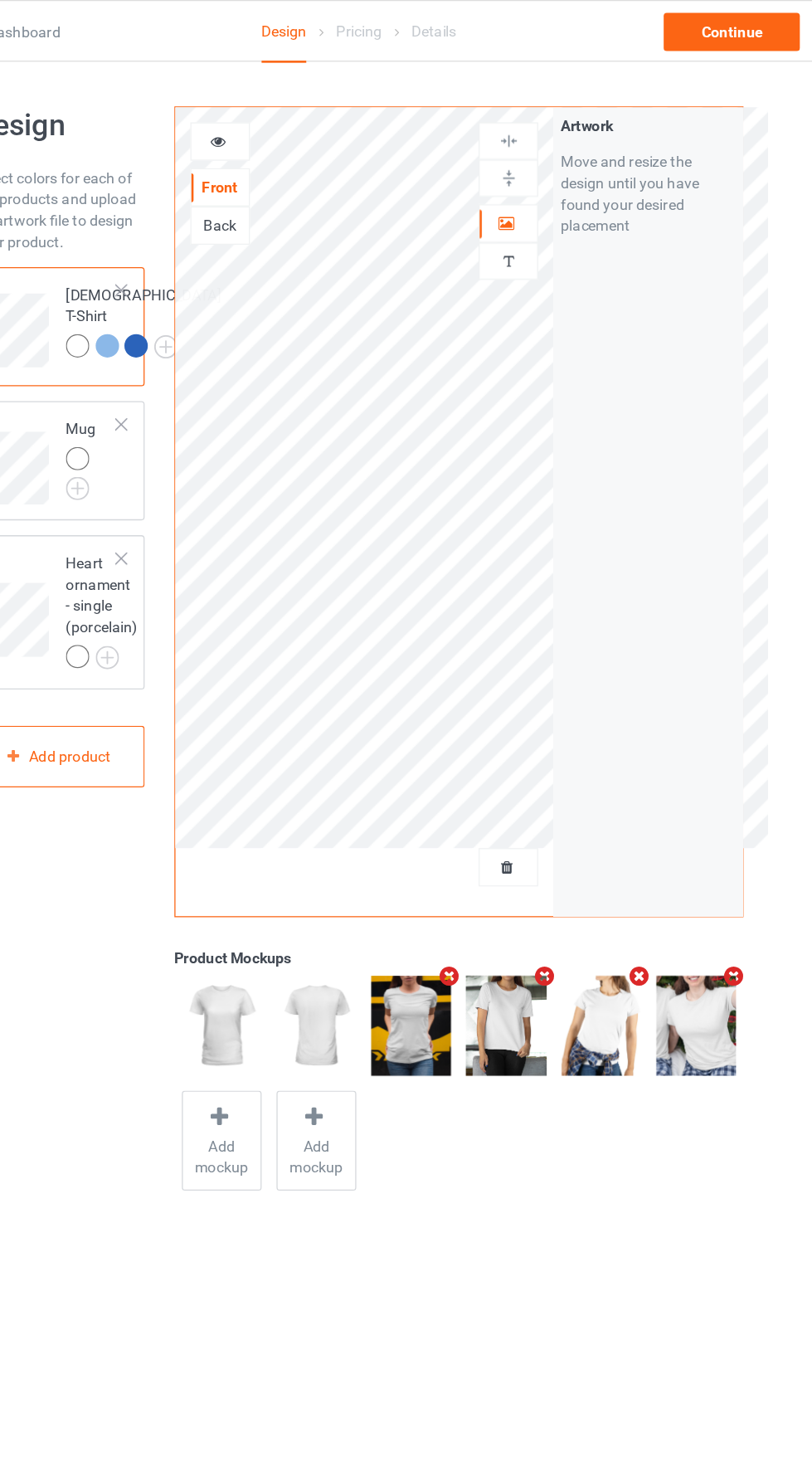
click at [197, 371] on div at bounding box center [189, 359] width 23 height 23
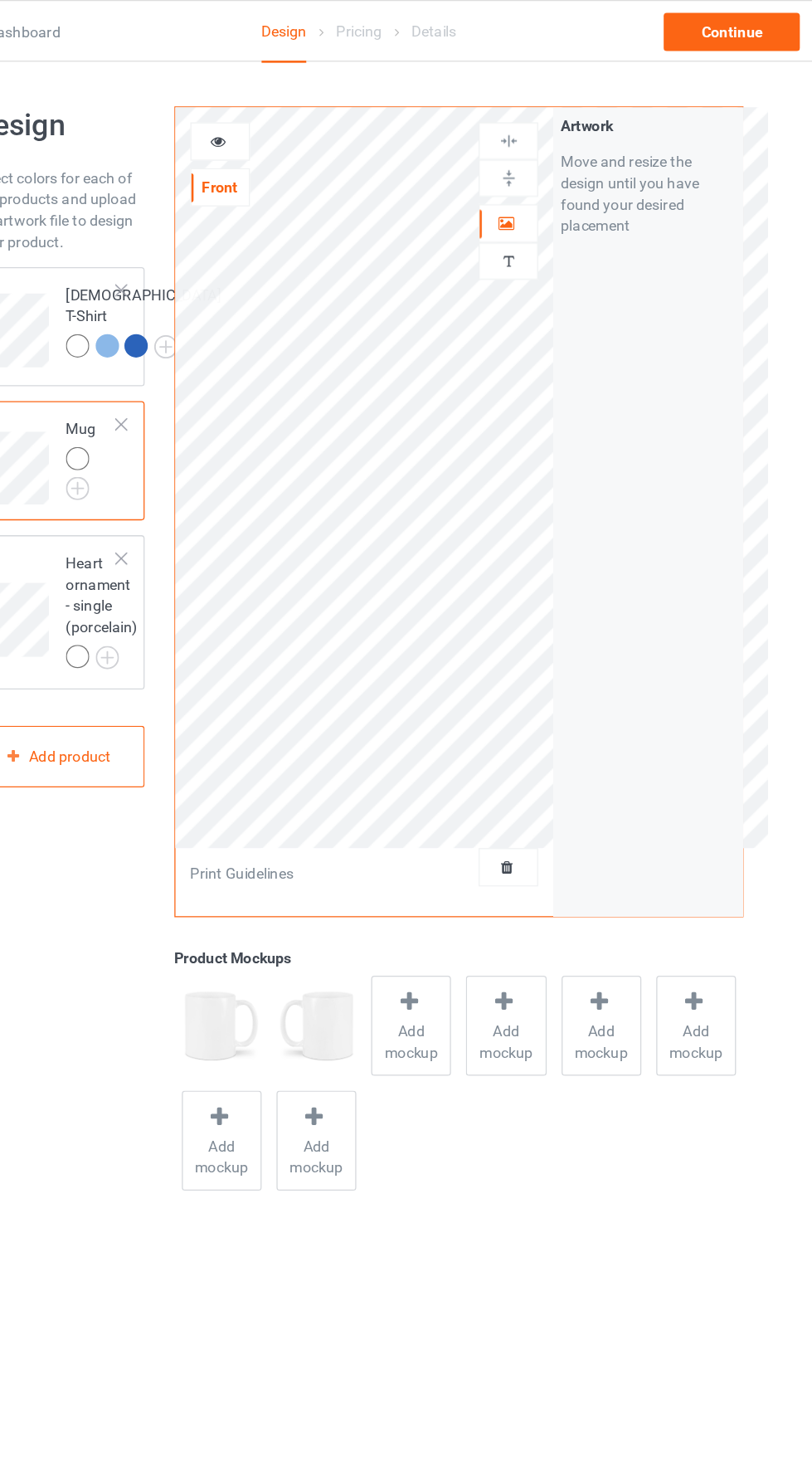
click at [305, 108] on div at bounding box center [297, 110] width 45 height 17
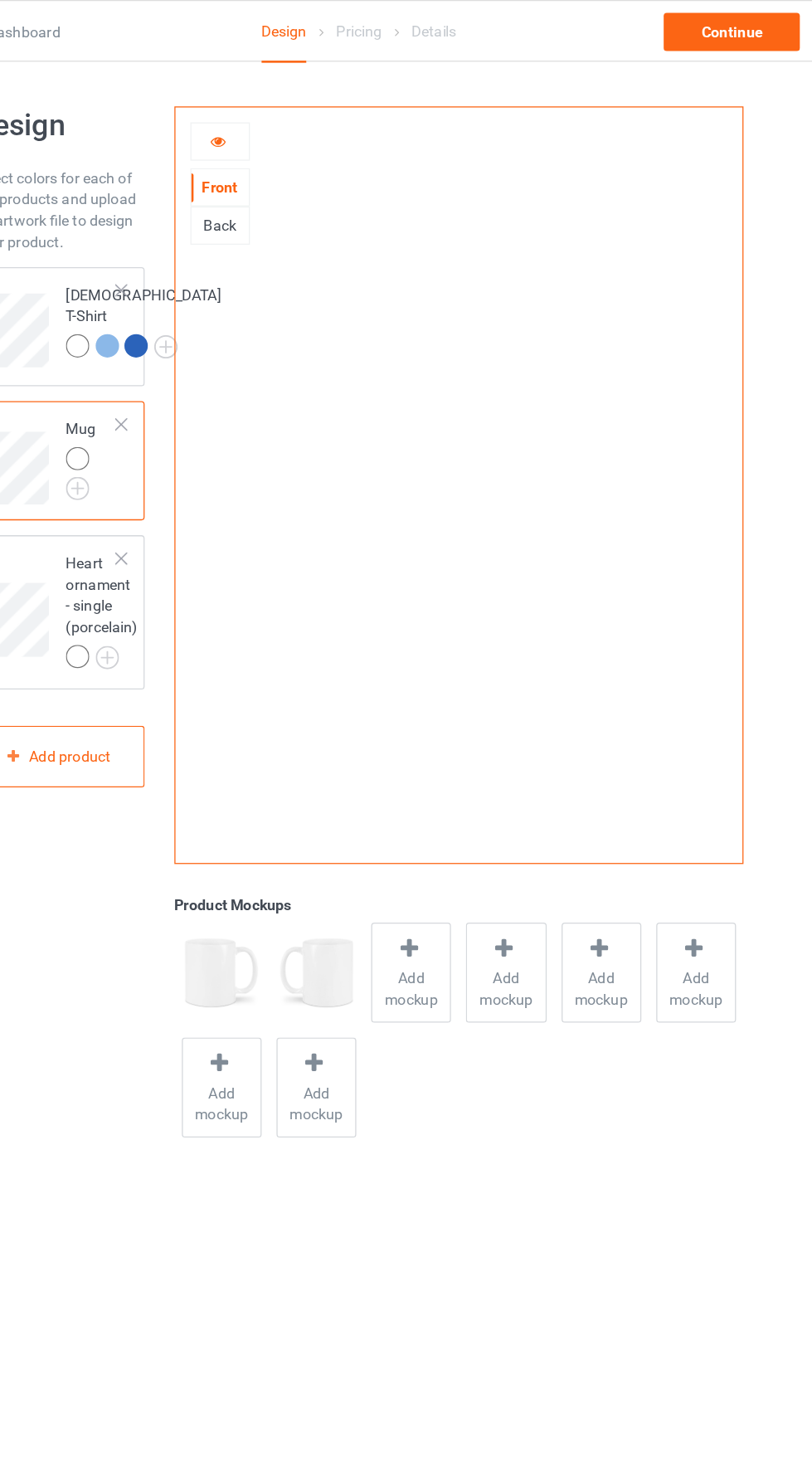
click at [301, 102] on icon at bounding box center [296, 107] width 14 height 12
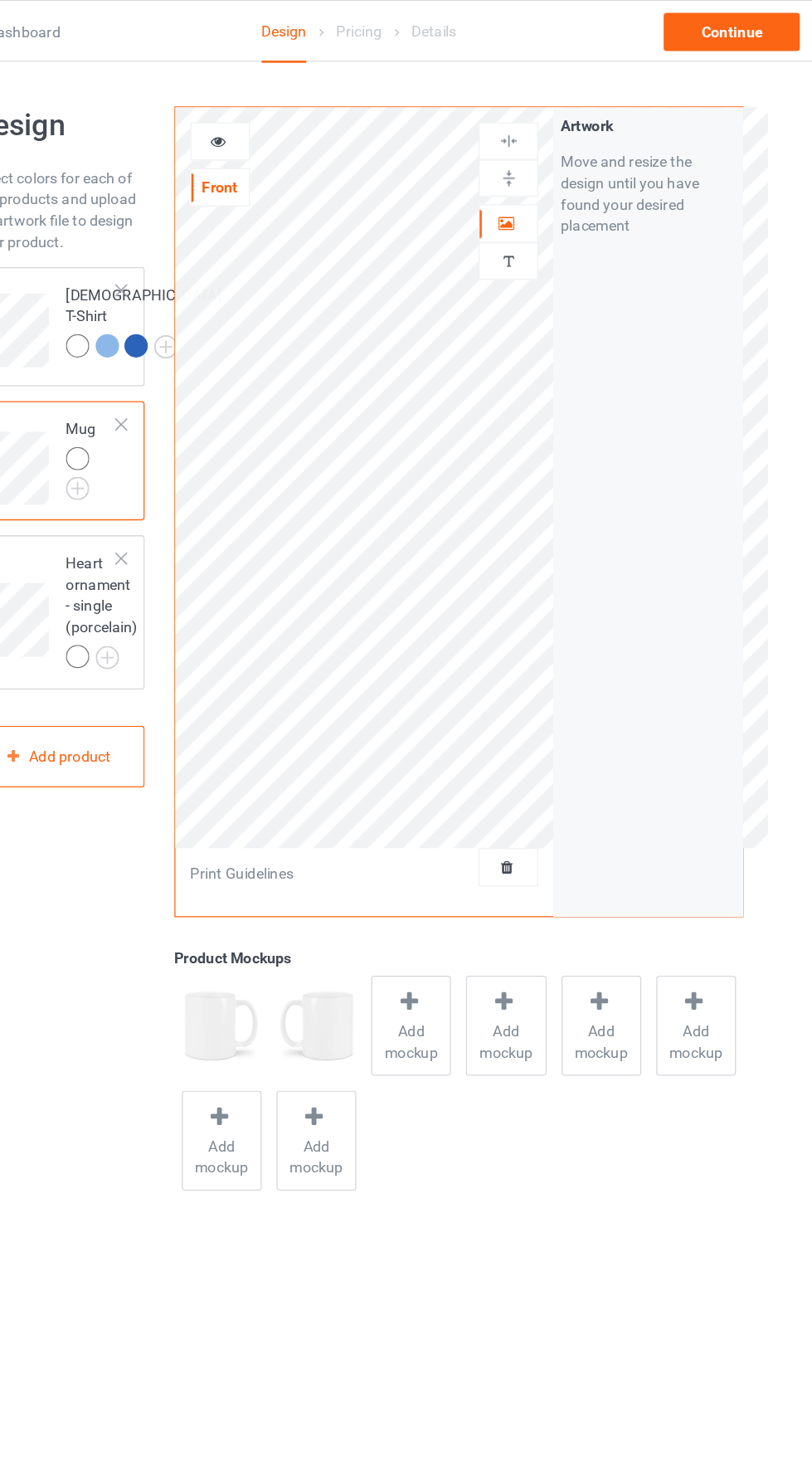
click at [309, 102] on div at bounding box center [297, 110] width 45 height 17
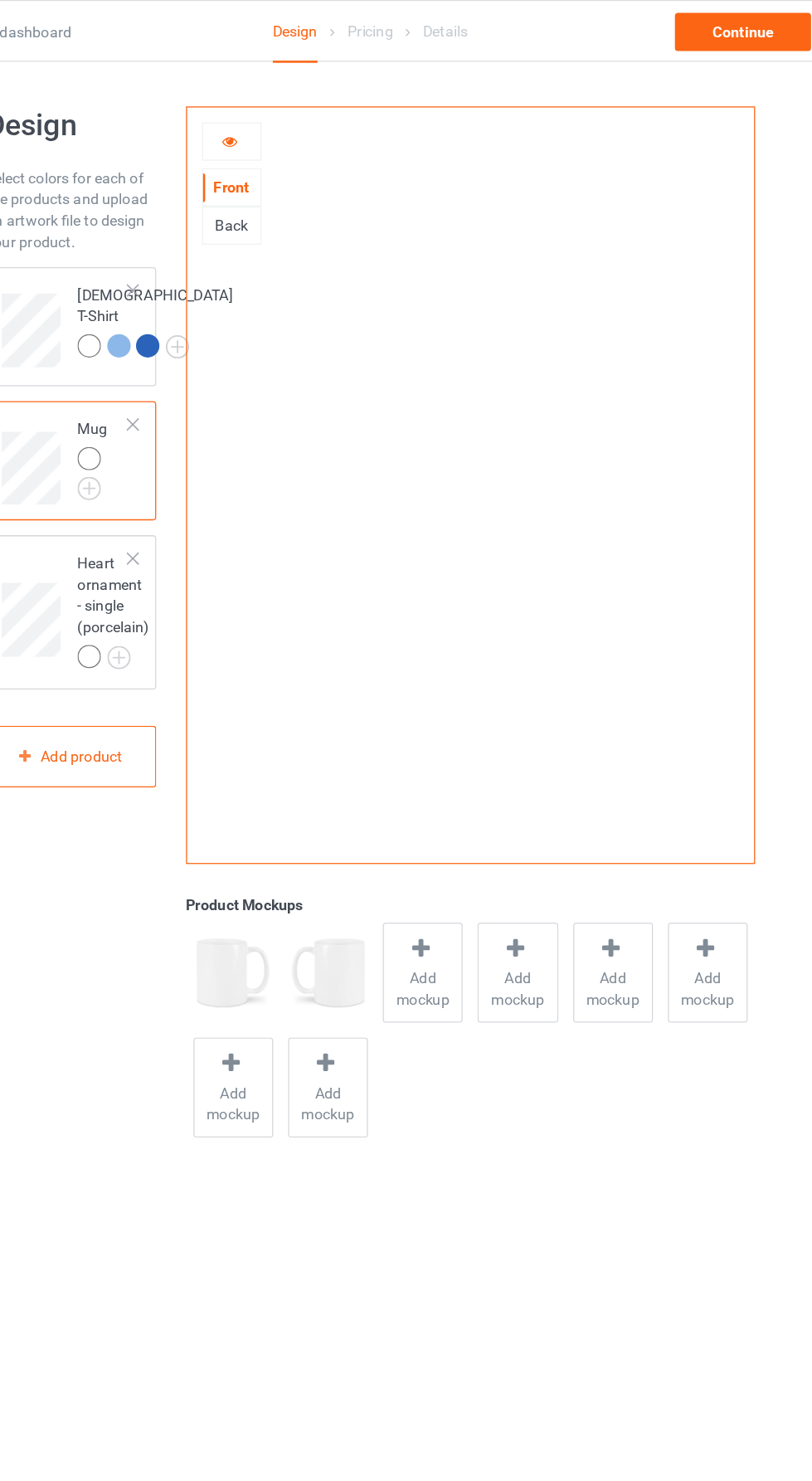
click at [295, 106] on icon at bounding box center [296, 107] width 14 height 12
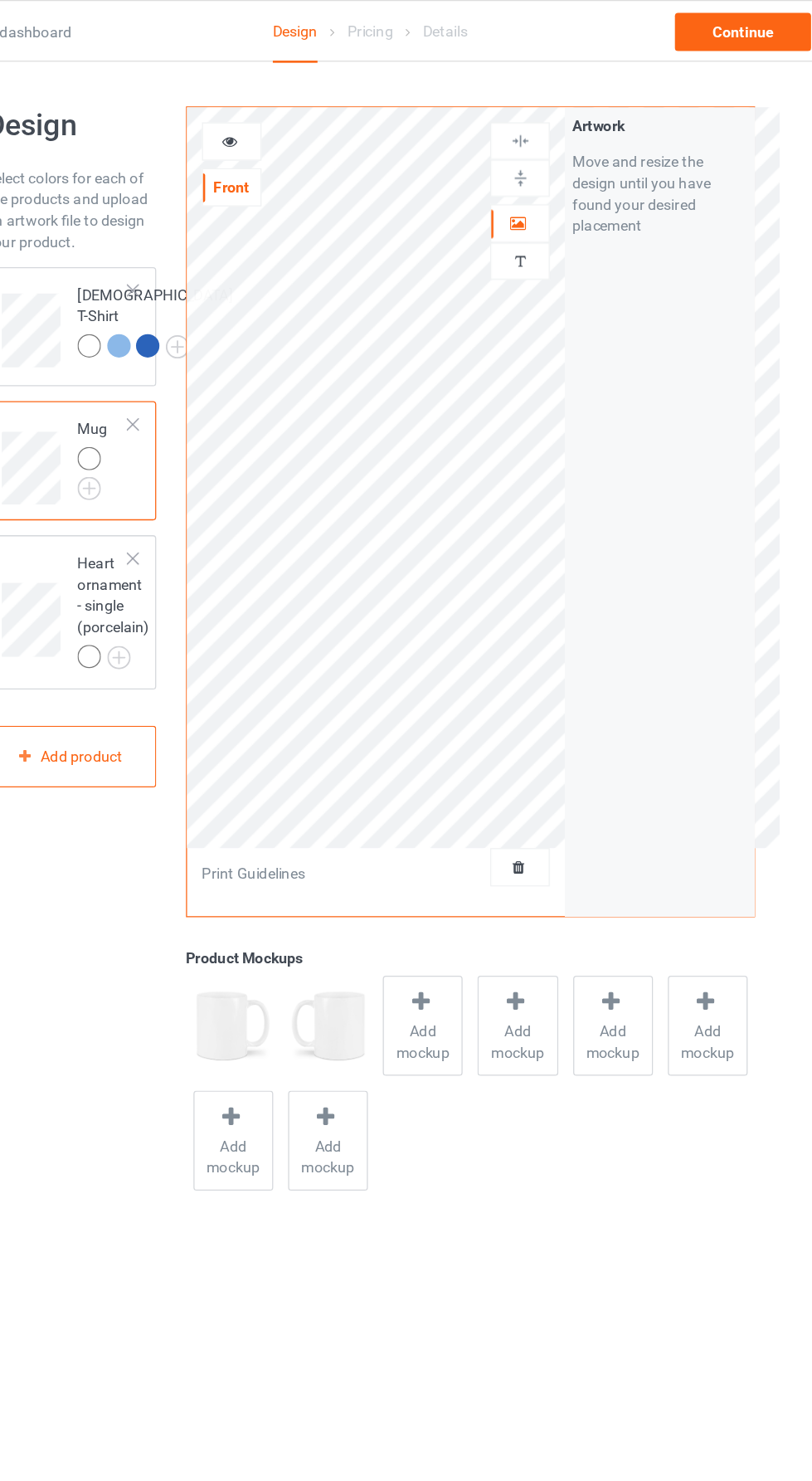
click at [532, 105] on div at bounding box center [522, 109] width 45 height 16
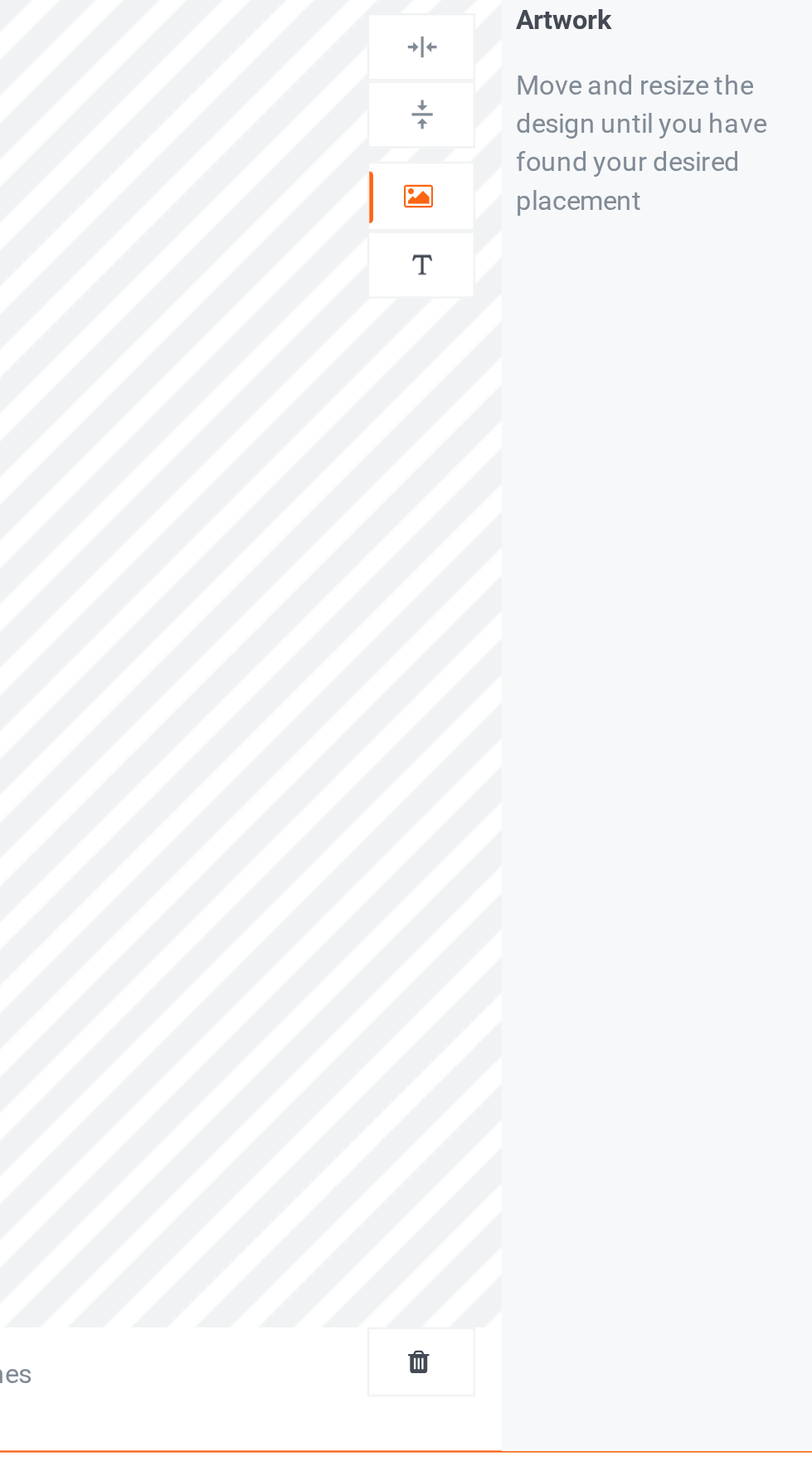
click at [529, 108] on img at bounding box center [522, 109] width 16 height 16
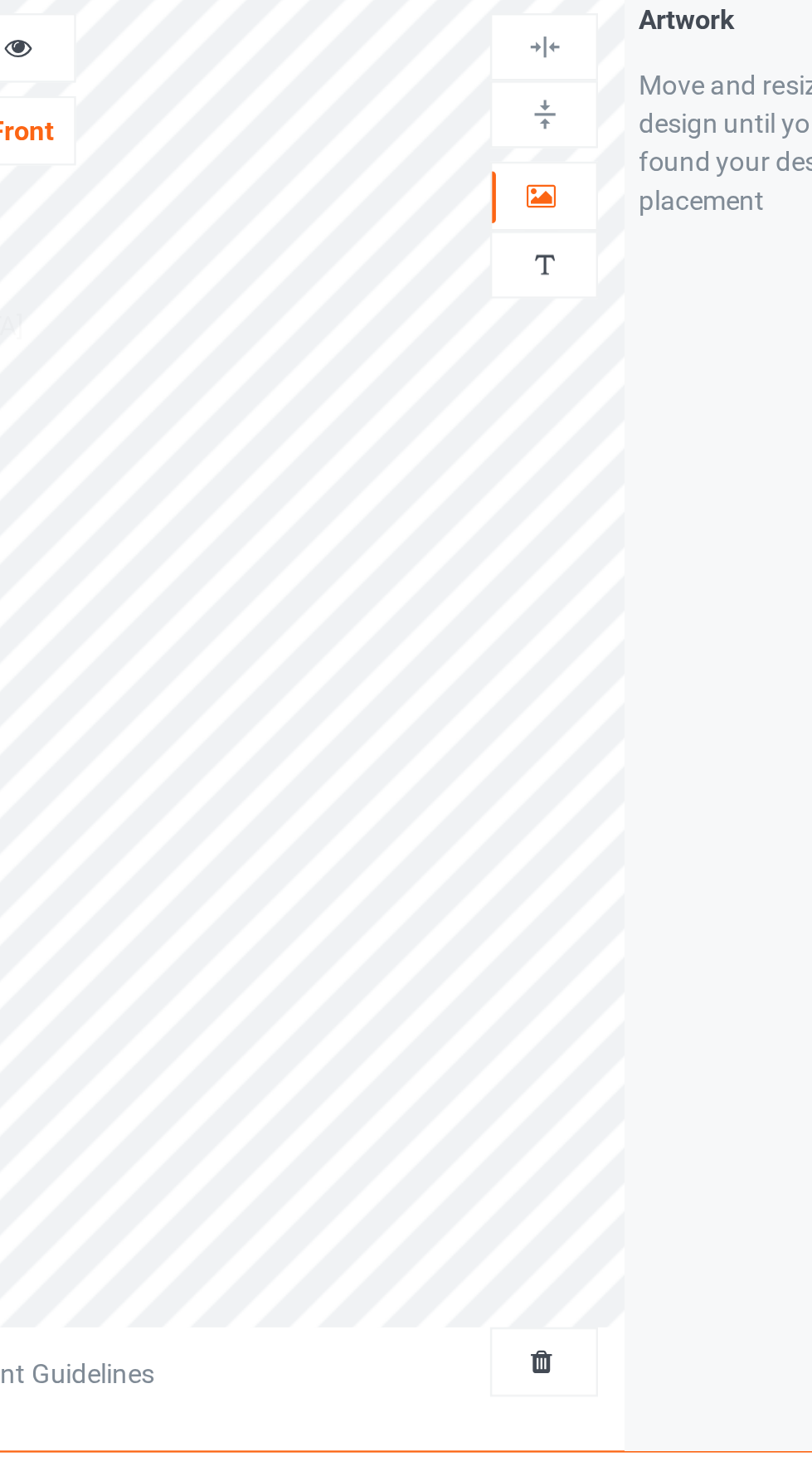
click at [543, 135] on div at bounding box center [522, 138] width 45 height 16
click at [532, 141] on div at bounding box center [522, 138] width 45 height 16
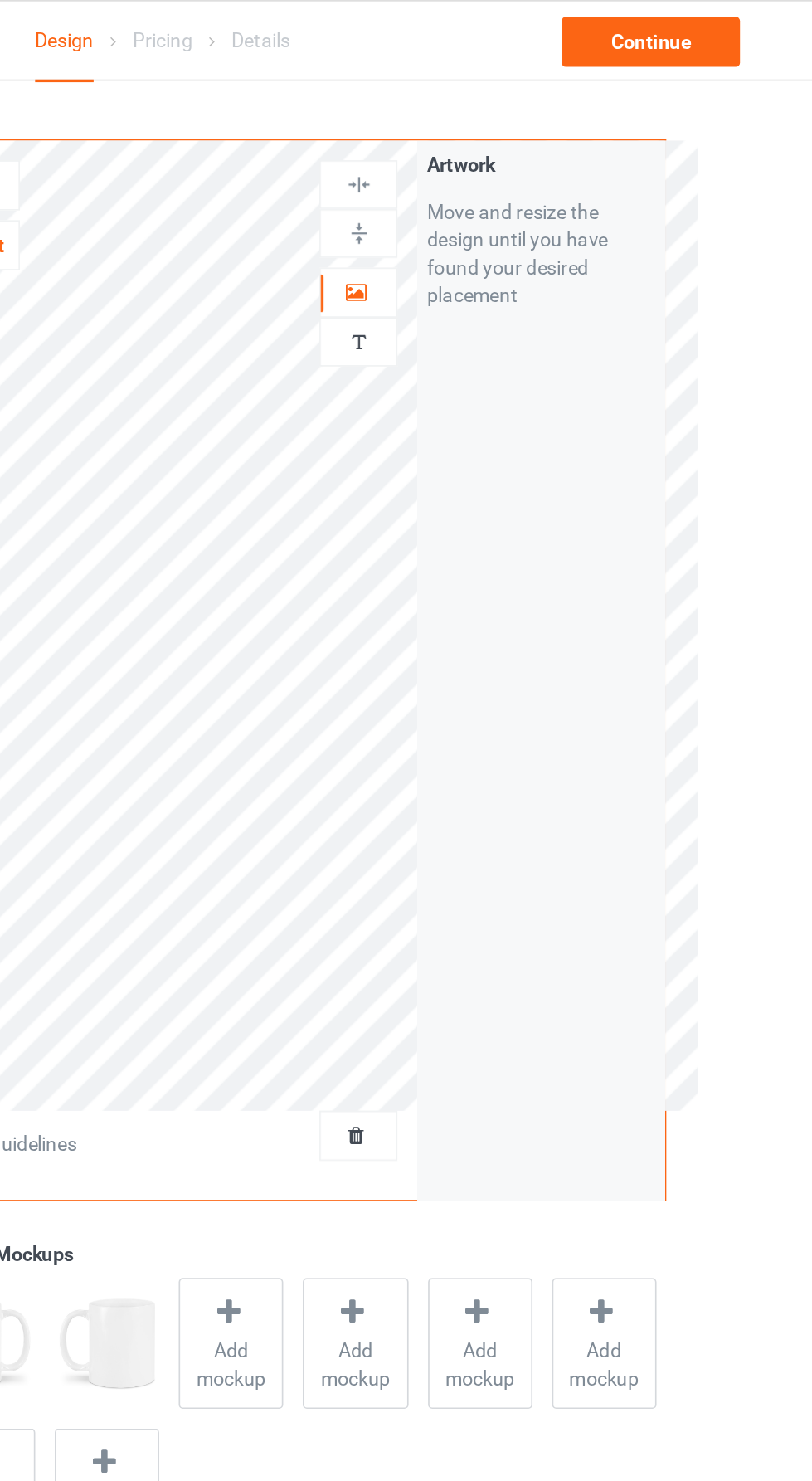
click at [535, 105] on div at bounding box center [522, 109] width 45 height 16
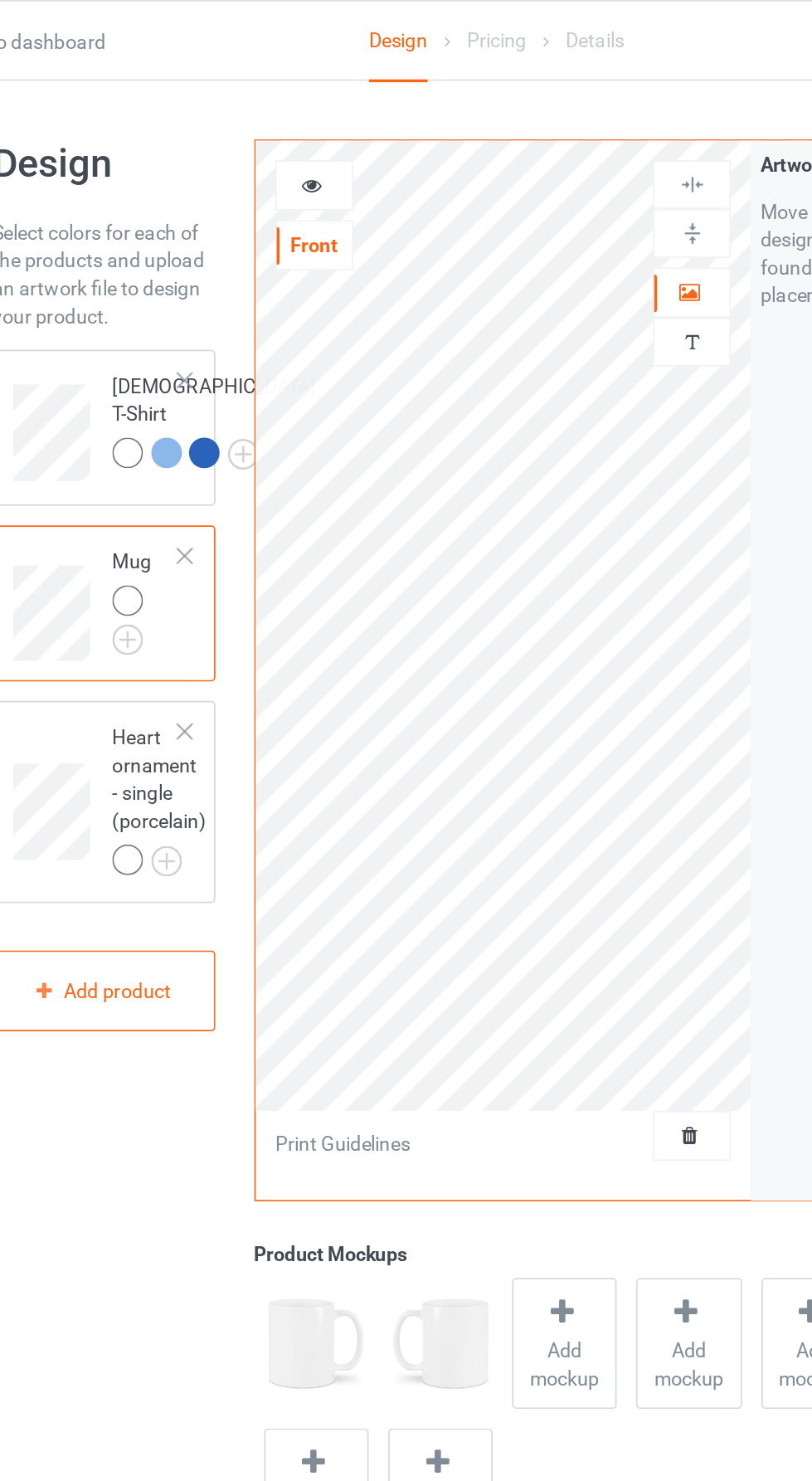
click at [222, 289] on td "[DEMOGRAPHIC_DATA] T-Shirt" at bounding box center [238, 251] width 139 height 74
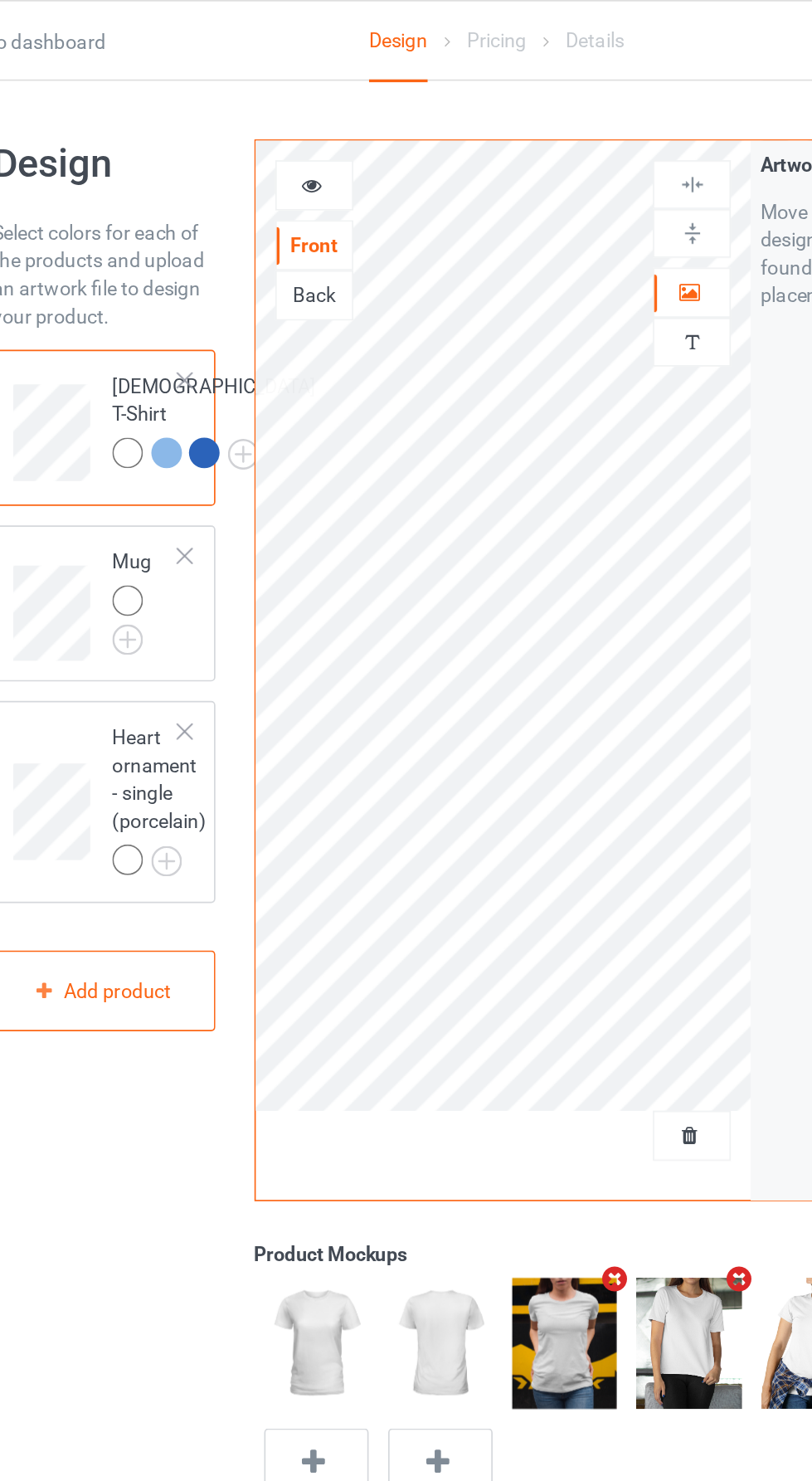
click at [451, 819] on img at bounding box center [446, 800] width 62 height 78
click at [302, 109] on icon at bounding box center [296, 107] width 14 height 12
